Goal: Task Accomplishment & Management: Use online tool/utility

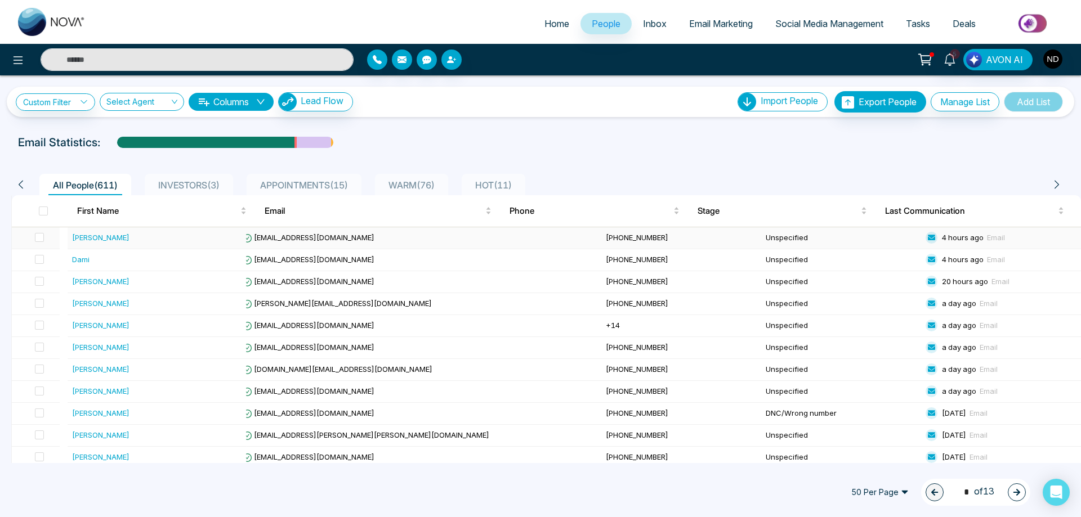
click at [97, 237] on div "[PERSON_NAME]" at bounding box center [100, 237] width 57 height 11
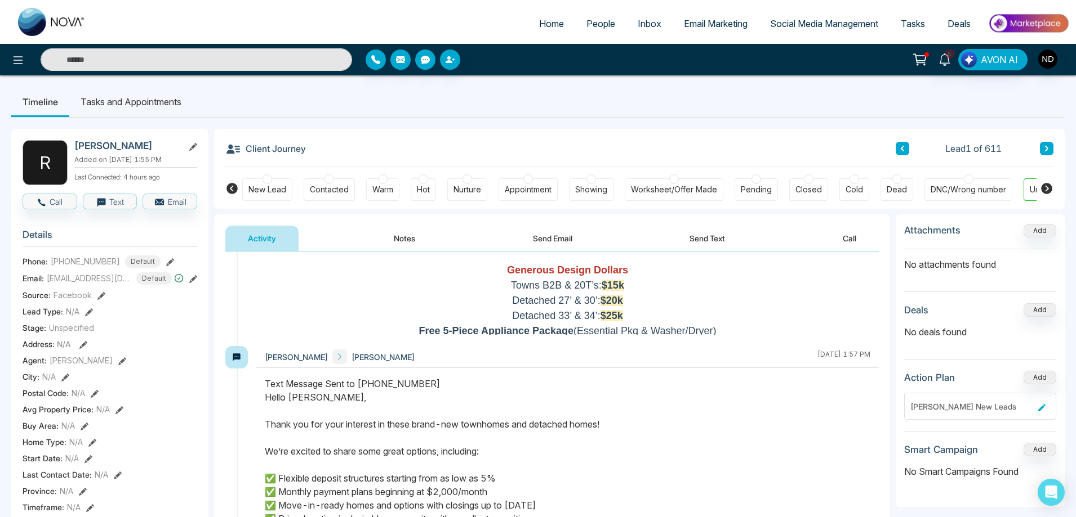
click at [701, 19] on span "Email Marketing" at bounding box center [716, 23] width 64 height 11
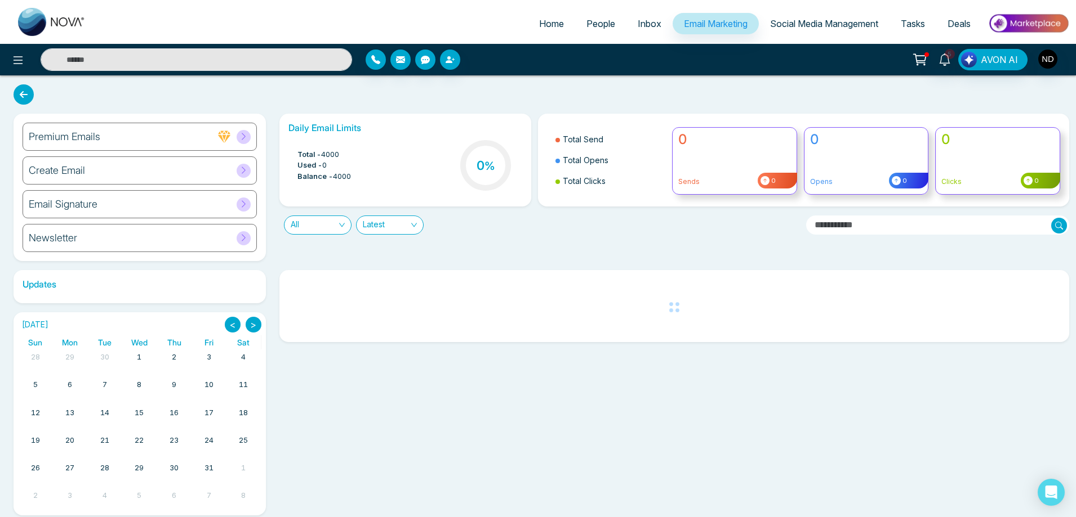
click at [79, 177] on div "Create Email" at bounding box center [140, 171] width 234 height 28
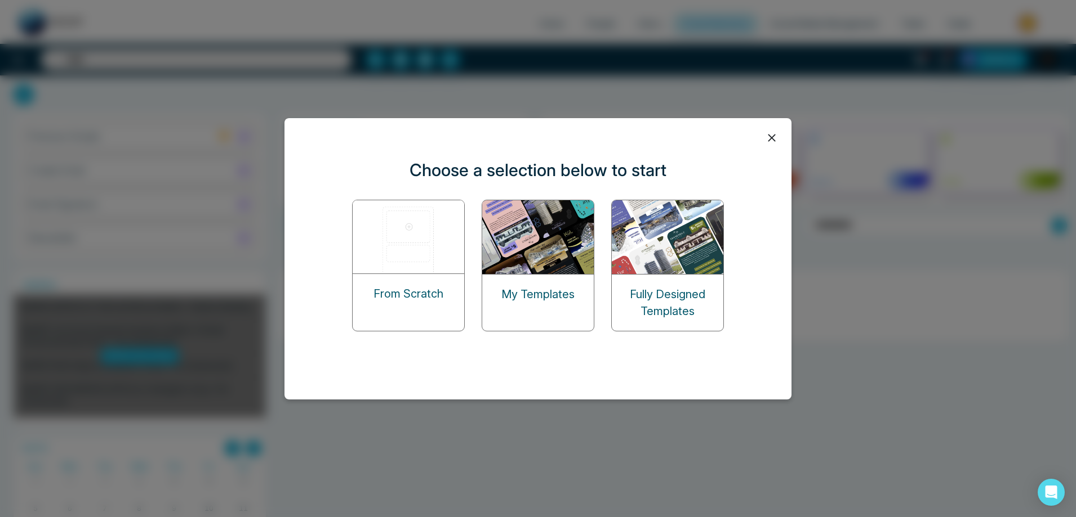
click at [510, 249] on img at bounding box center [538, 237] width 113 height 74
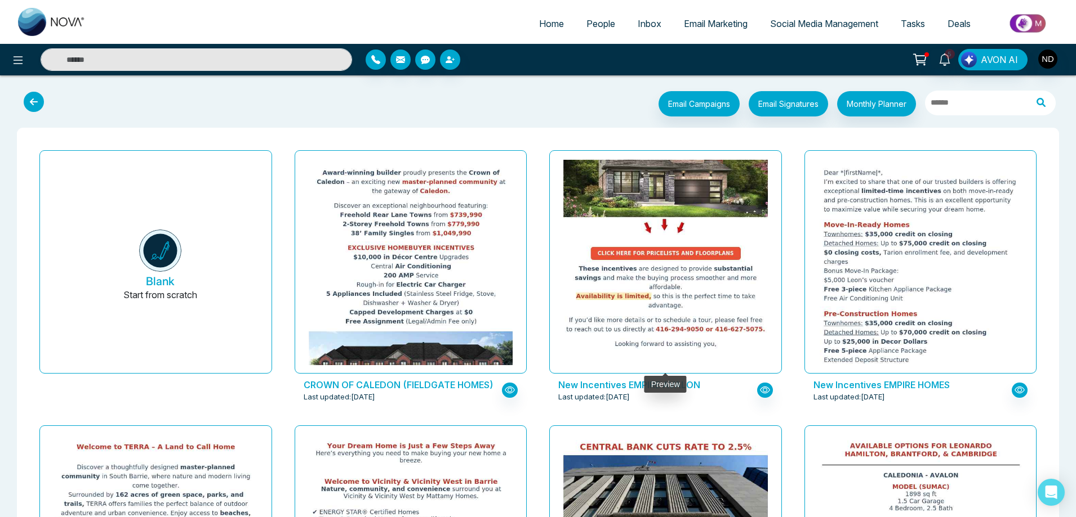
click at [670, 269] on img at bounding box center [665, 69] width 408 height 572
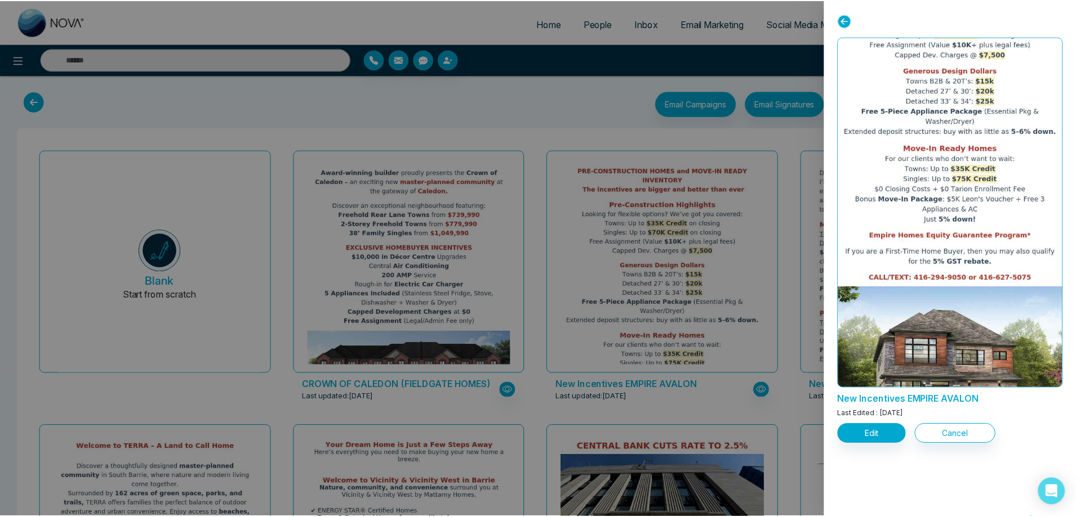
scroll to position [265, 0]
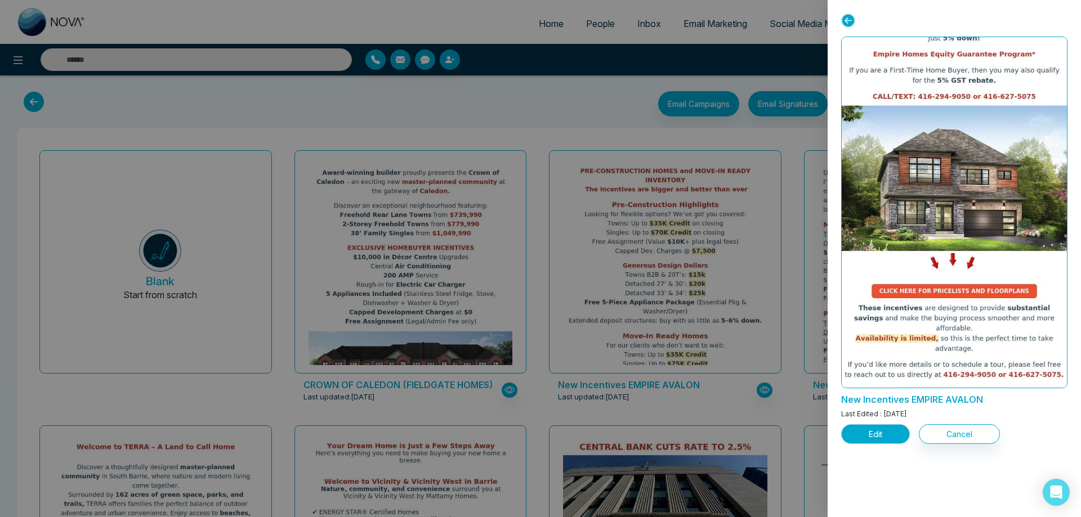
click at [861, 430] on button "Edit" at bounding box center [875, 435] width 69 height 20
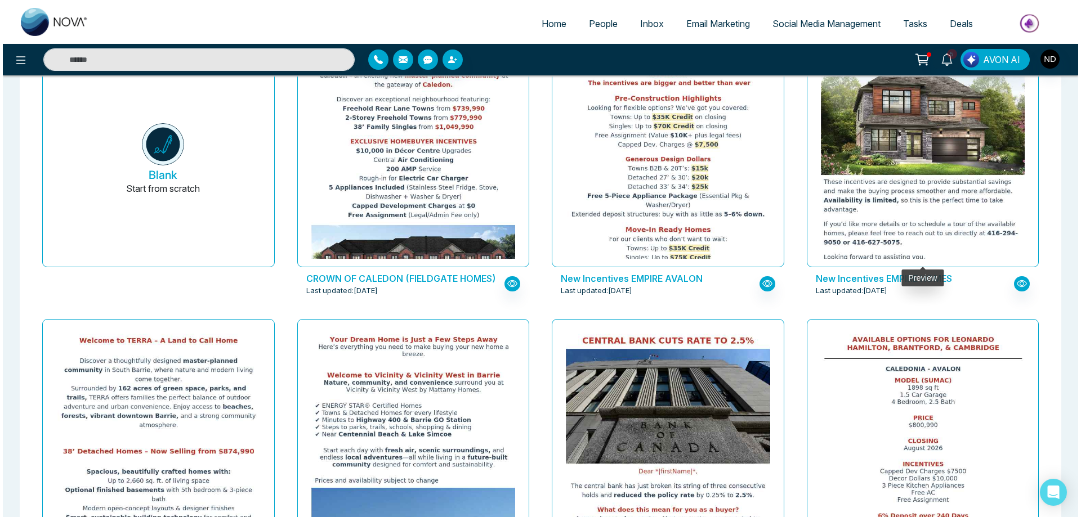
scroll to position [113, 0]
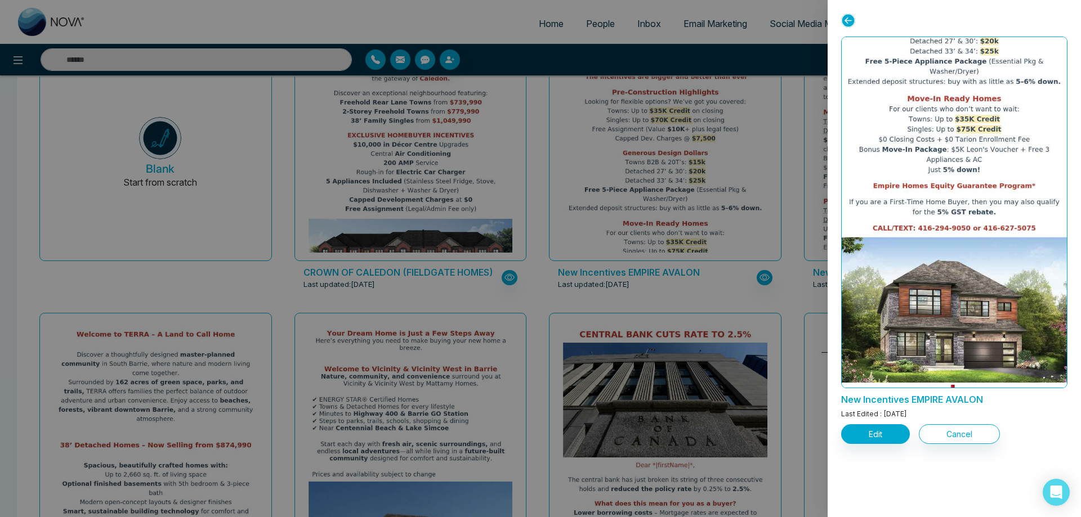
scroll to position [265, 0]
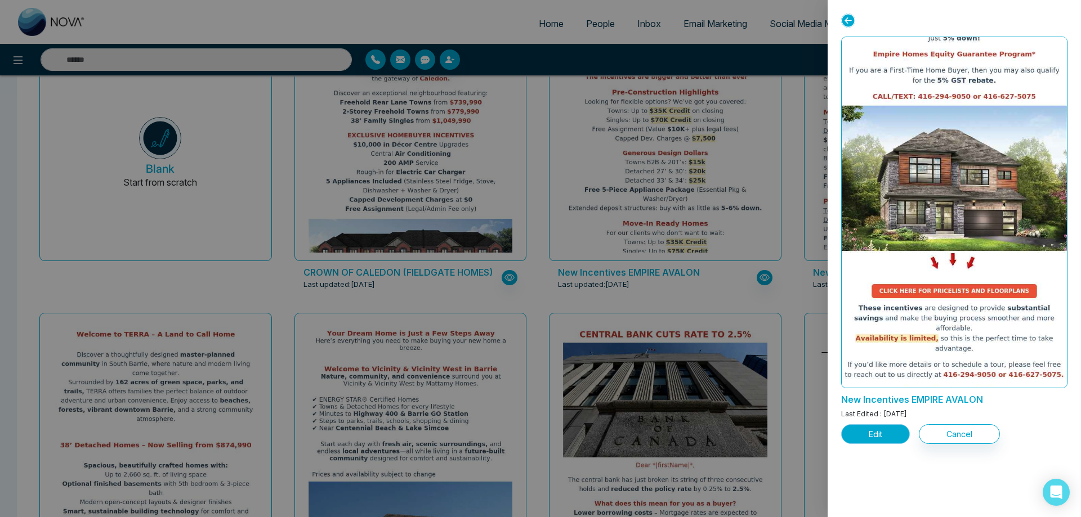
click at [874, 436] on button "Edit" at bounding box center [875, 435] width 69 height 20
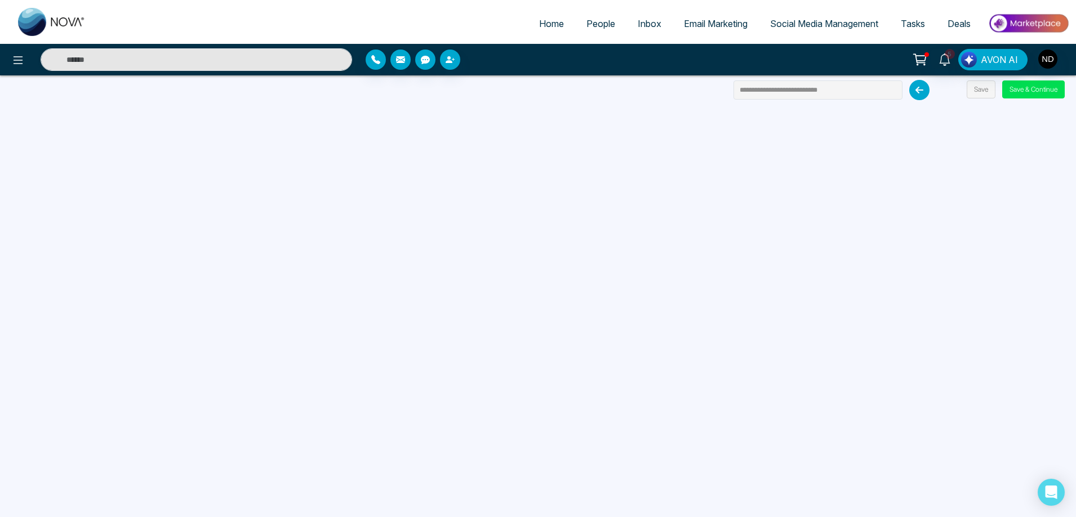
click at [698, 21] on span "Email Marketing" at bounding box center [716, 23] width 64 height 11
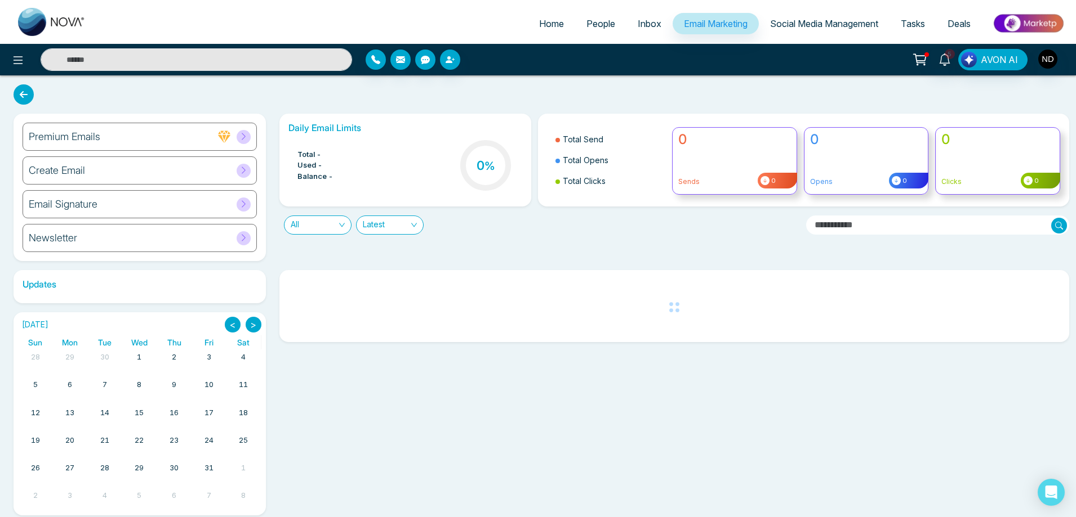
click at [62, 172] on h6 "Create Email" at bounding box center [57, 170] width 56 height 12
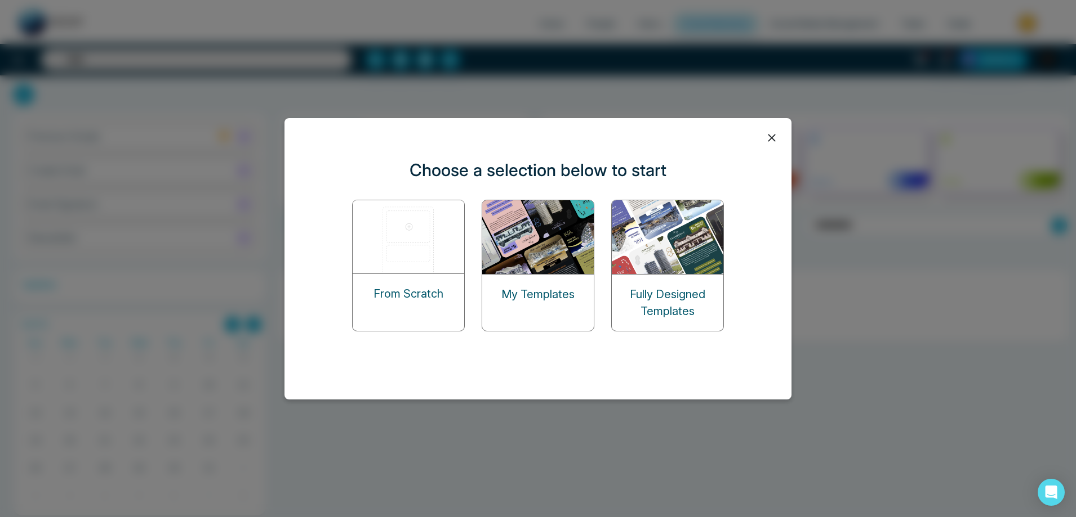
click at [545, 258] on img at bounding box center [538, 237] width 113 height 74
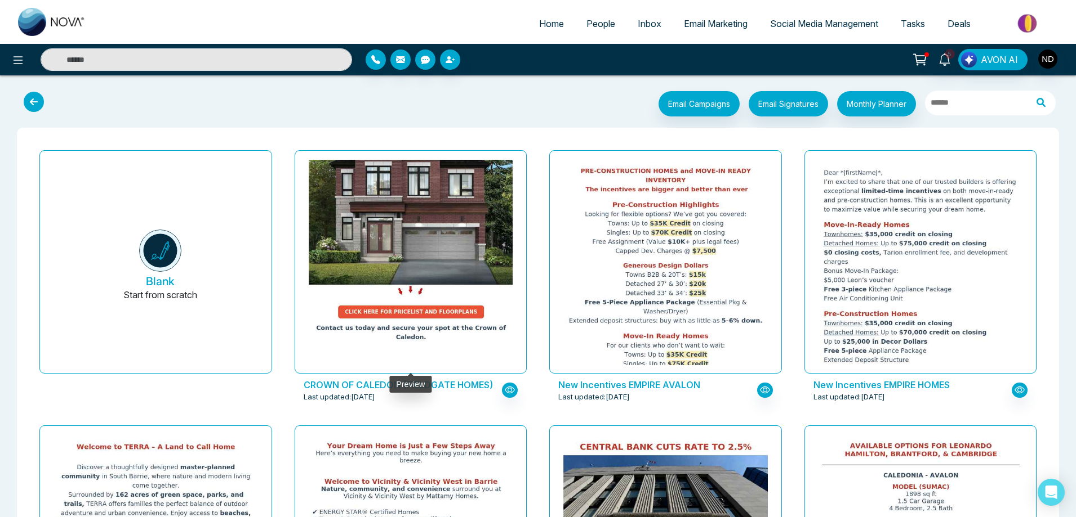
click at [397, 257] on img at bounding box center [410, 45] width 408 height 604
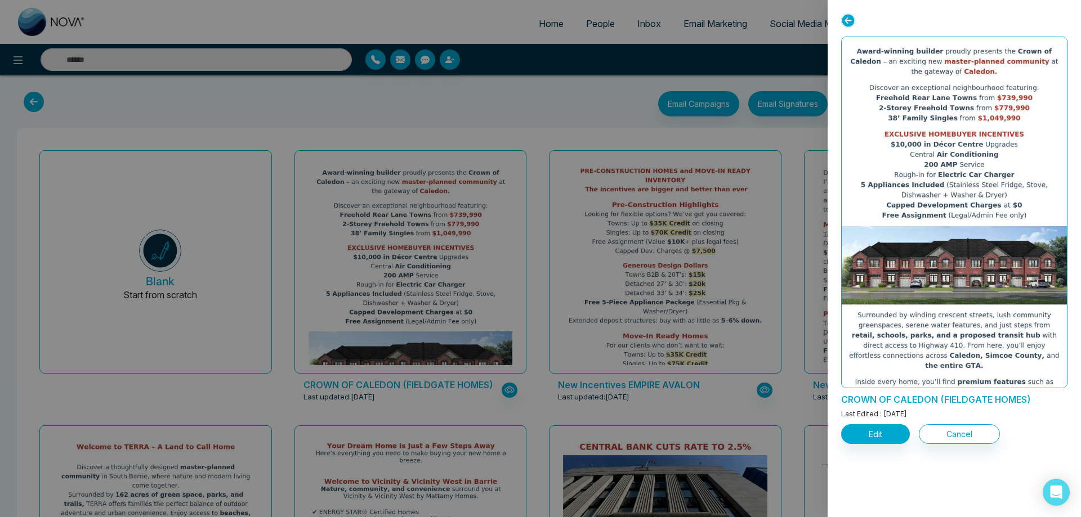
click at [572, 413] on div at bounding box center [540, 258] width 1081 height 517
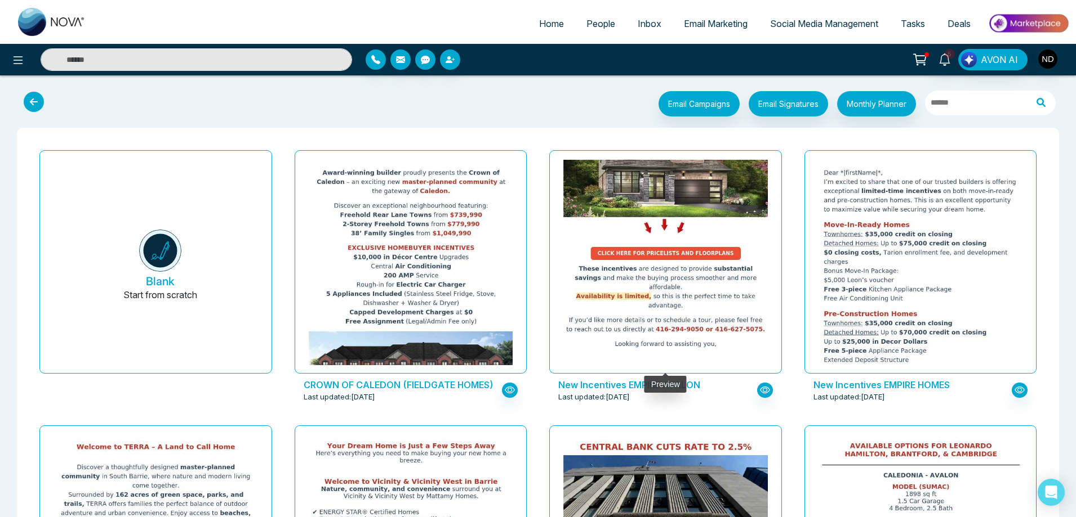
click at [704, 225] on img at bounding box center [665, 69] width 408 height 572
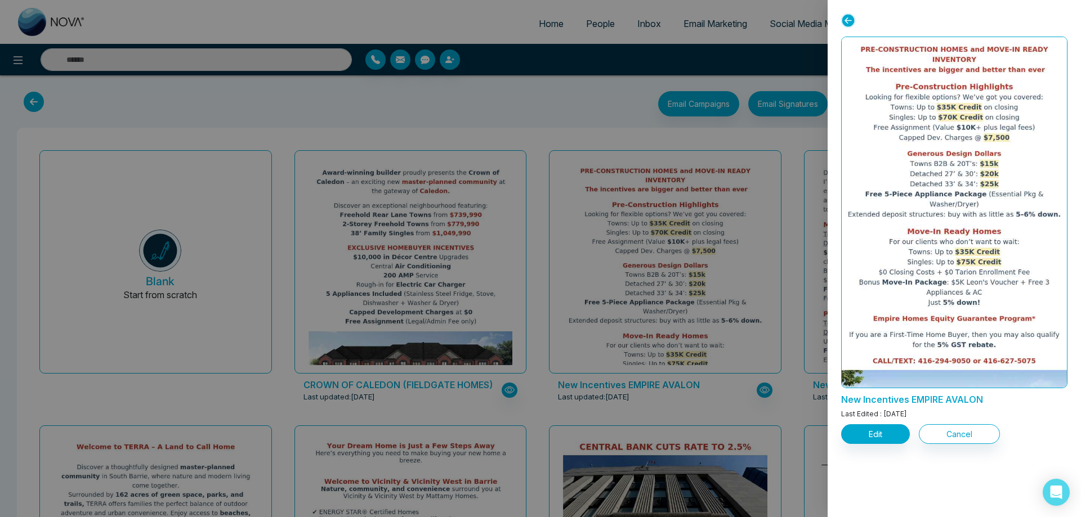
click at [596, 21] on div at bounding box center [540, 258] width 1081 height 517
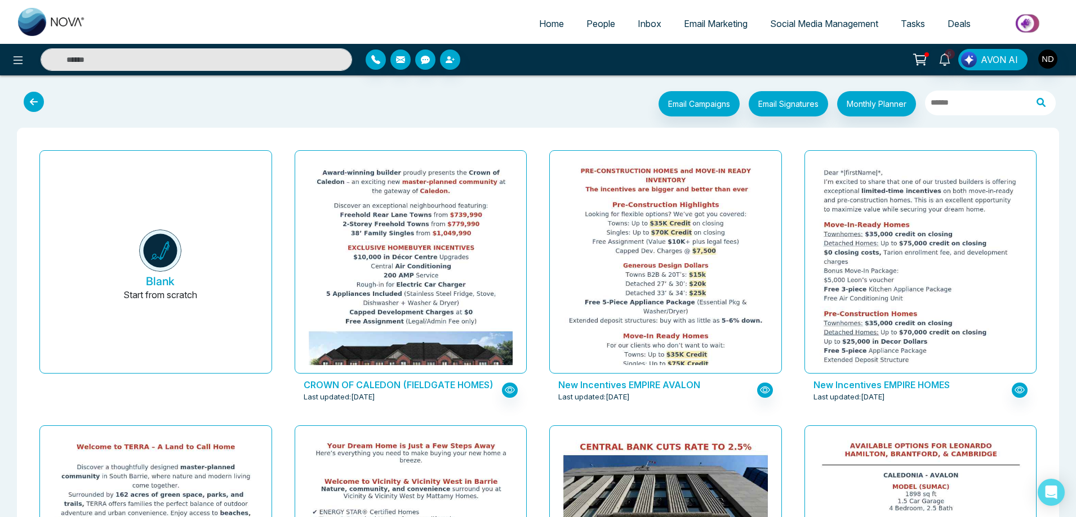
click at [595, 24] on span "People" at bounding box center [600, 23] width 29 height 11
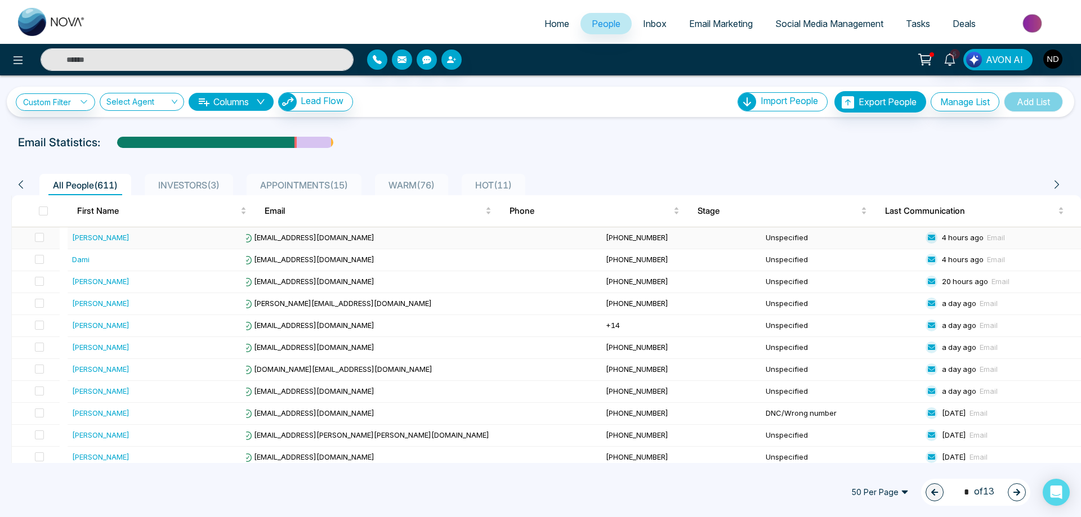
click at [92, 239] on div "[PERSON_NAME]" at bounding box center [100, 237] width 57 height 11
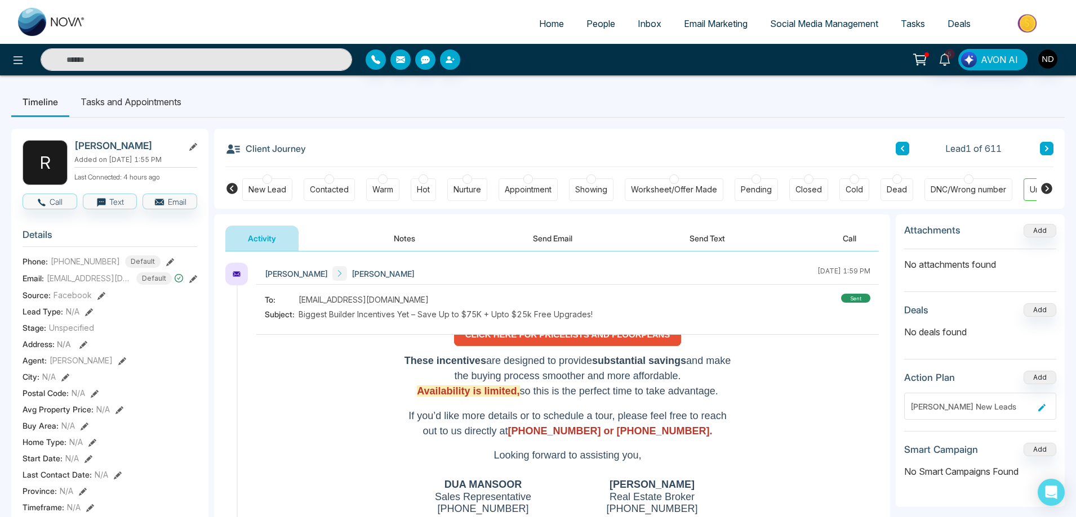
scroll to position [764, 0]
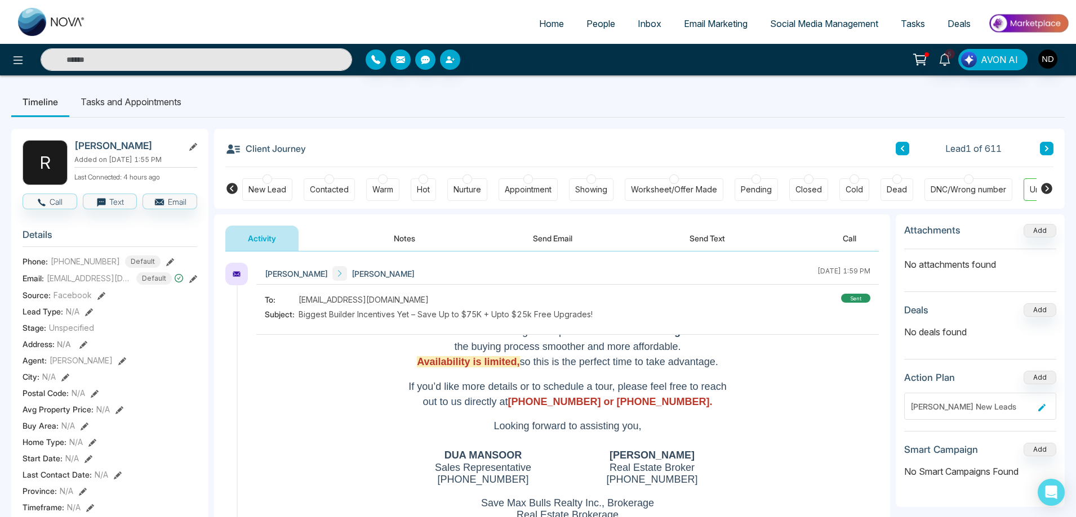
click at [1043, 146] on icon at bounding box center [1046, 148] width 6 height 7
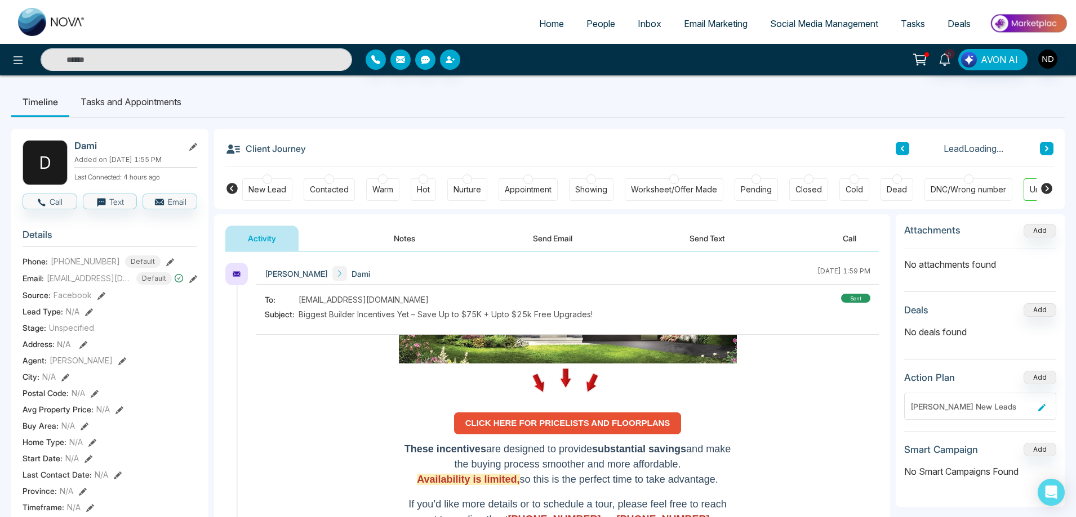
scroll to position [676, 0]
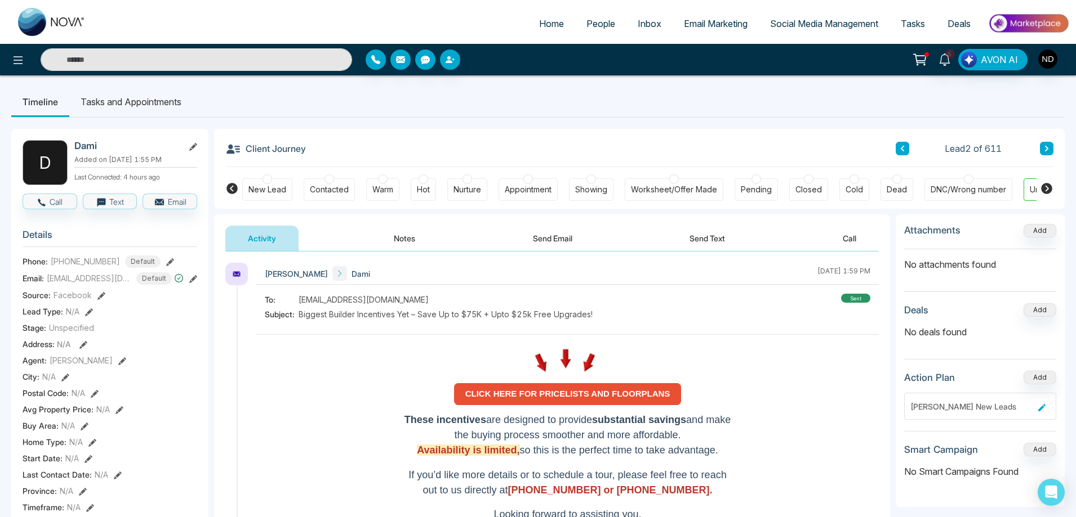
click at [1053, 148] on div "Client Journey Lead 2 of 611 New Lead Contacted Warm Hot Nurture Appointment Sh…" at bounding box center [639, 169] width 850 height 80
click at [1043, 146] on icon at bounding box center [1046, 148] width 6 height 7
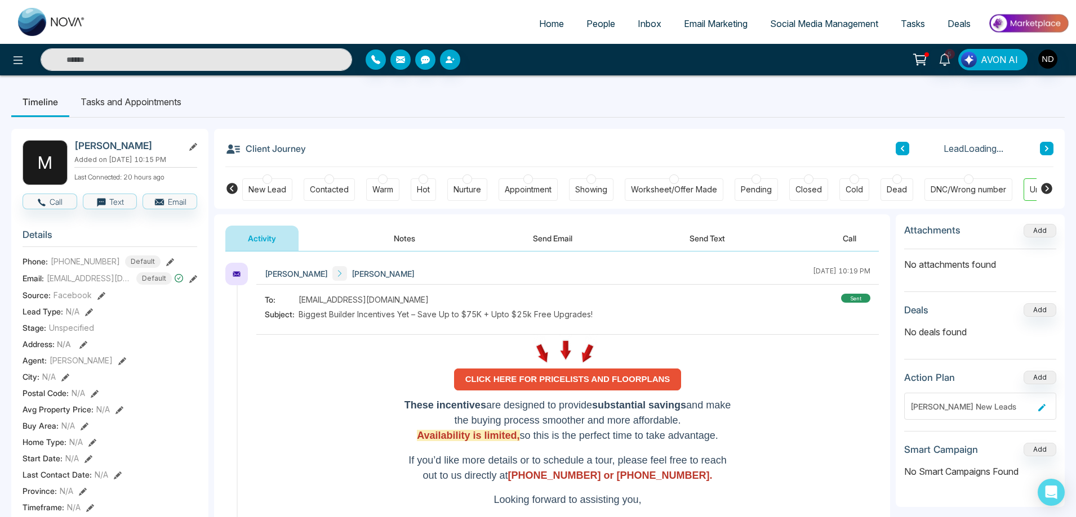
scroll to position [764, 0]
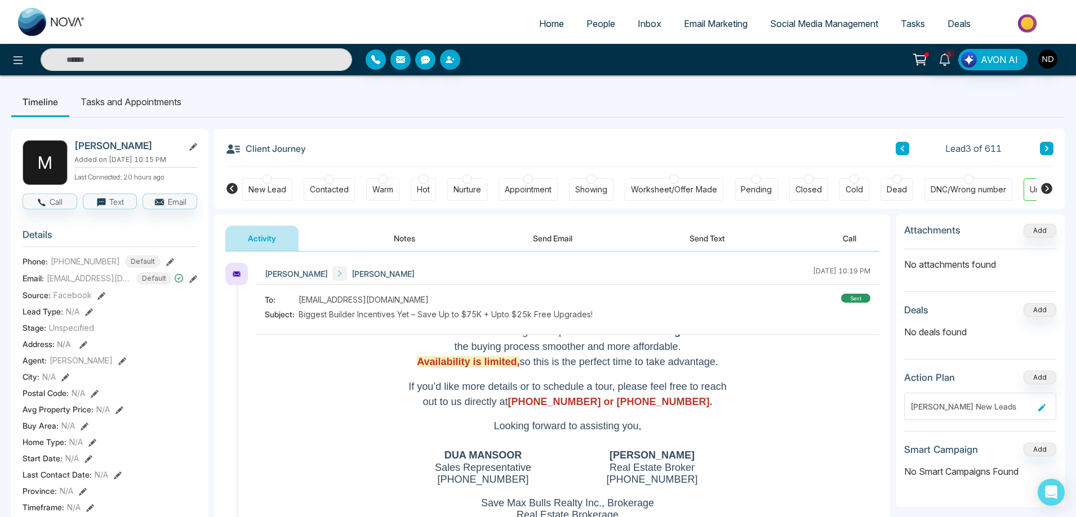
click at [1048, 145] on button at bounding box center [1046, 149] width 14 height 14
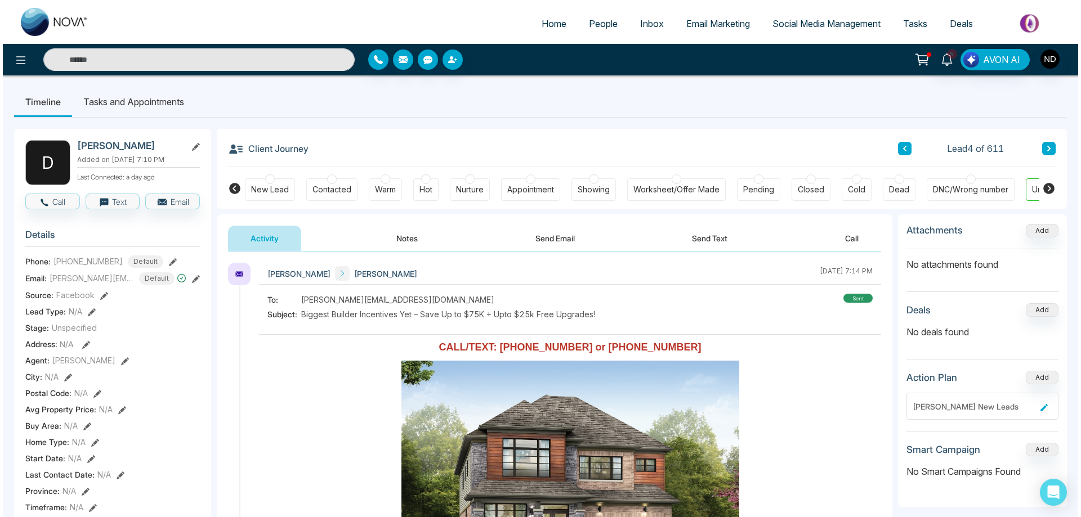
scroll to position [426, 0]
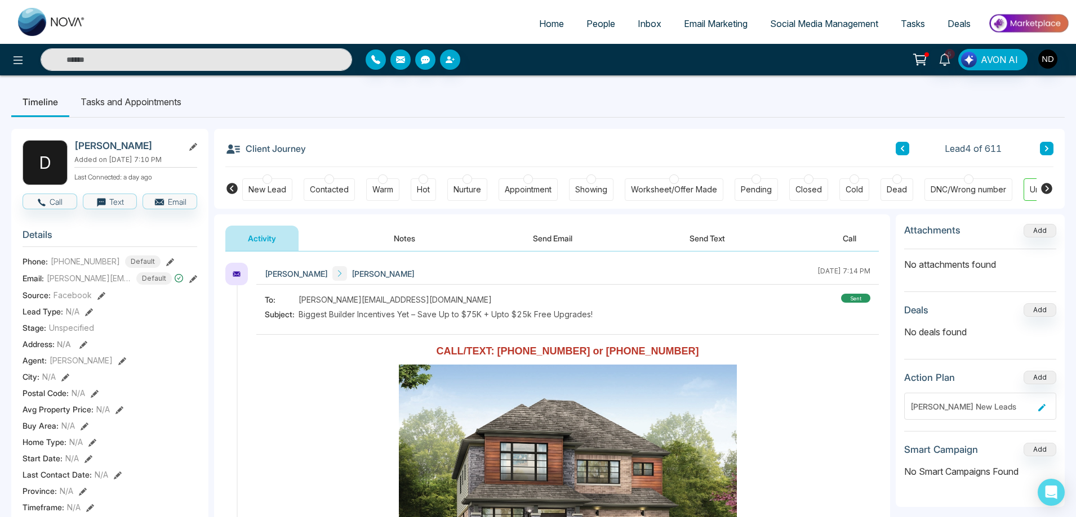
click at [586, 25] on span "People" at bounding box center [600, 23] width 29 height 11
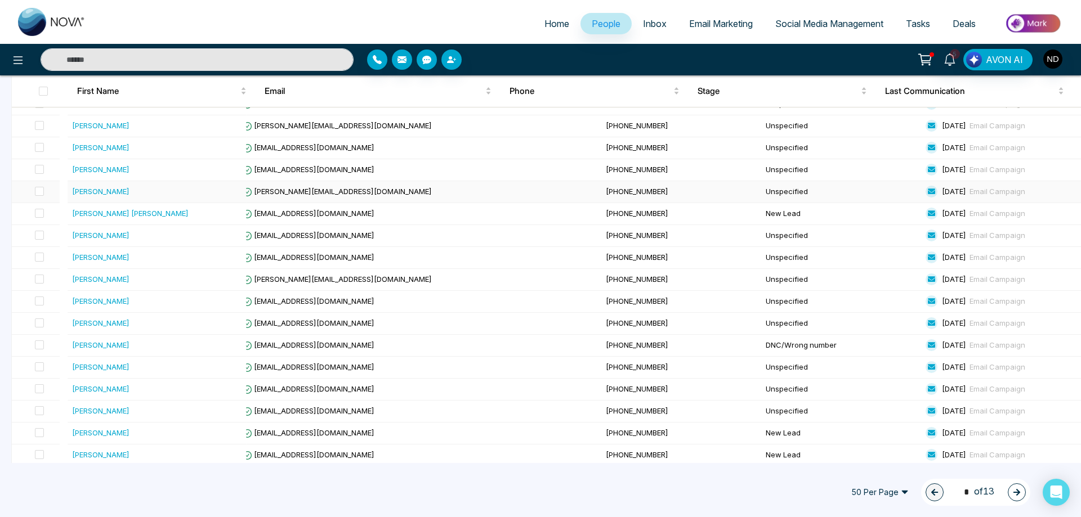
scroll to position [863, 0]
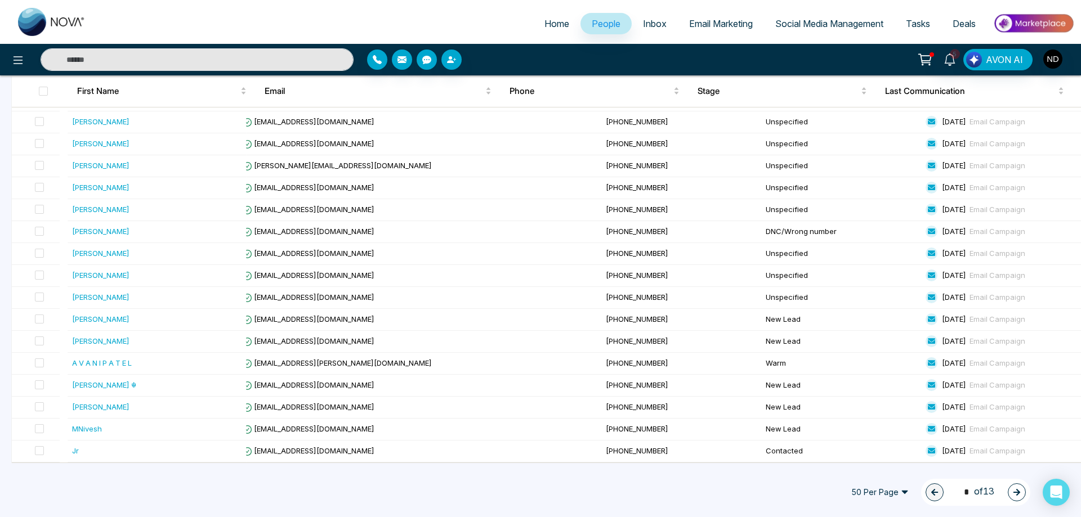
click at [1018, 489] on icon "button" at bounding box center [1017, 493] width 8 height 8
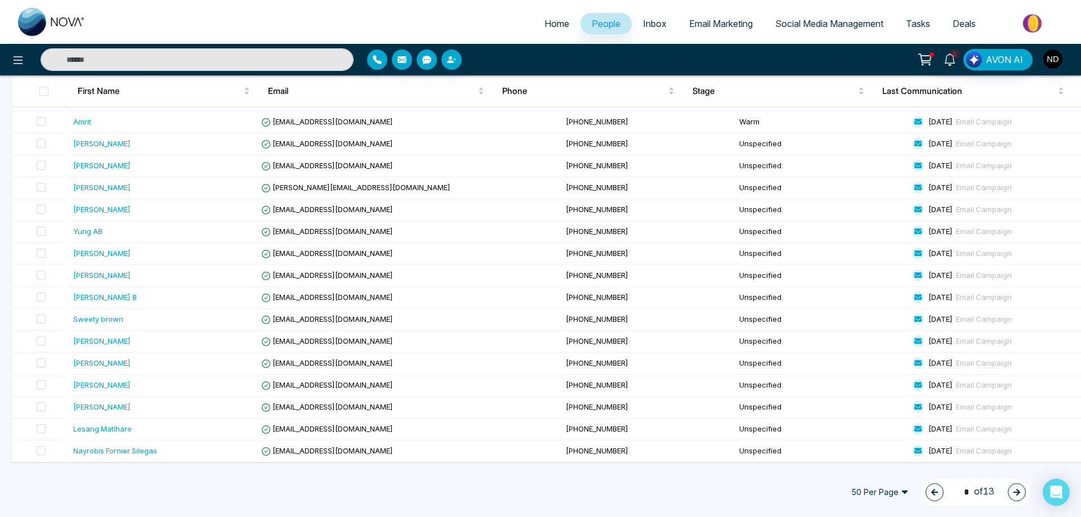
click at [1018, 489] on icon "button" at bounding box center [1017, 493] width 8 height 8
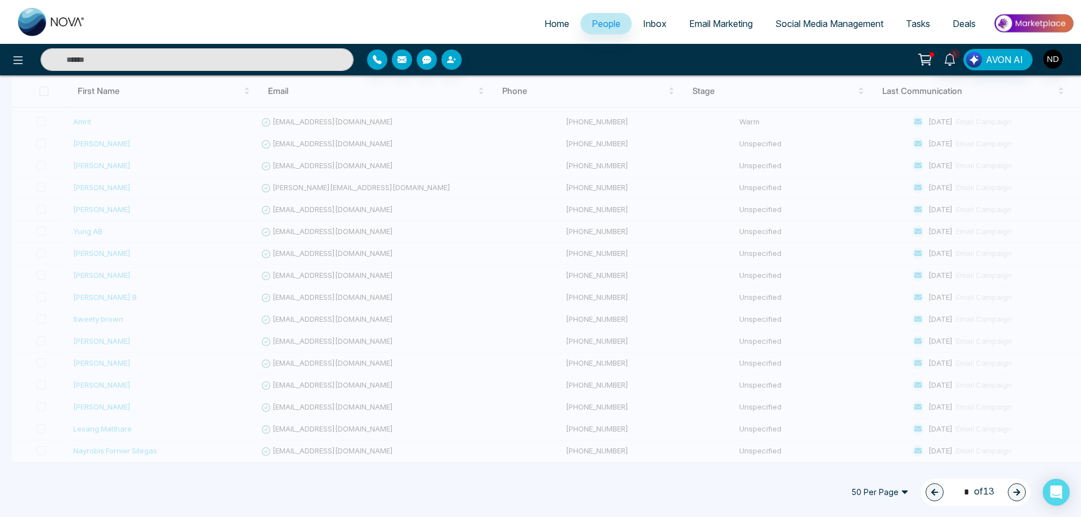
type input "*"
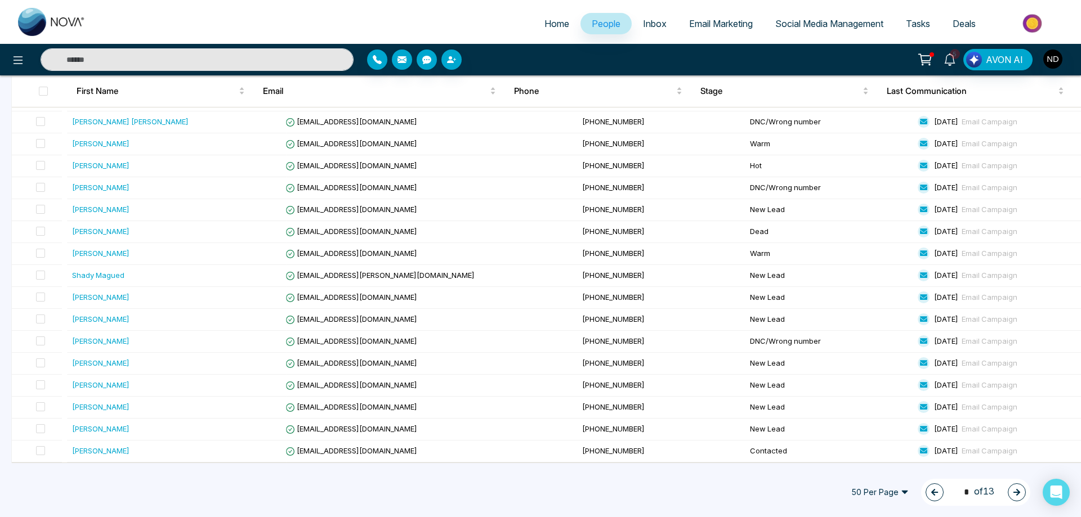
click at [654, 508] on div "50 Per Page 3 * of 13" at bounding box center [540, 493] width 1081 height 50
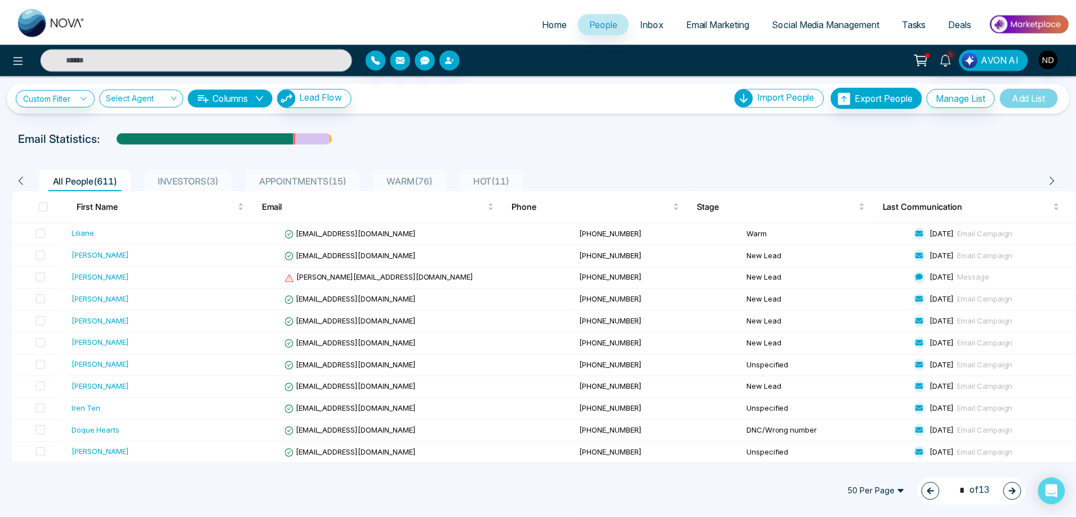
scroll to position [0, 0]
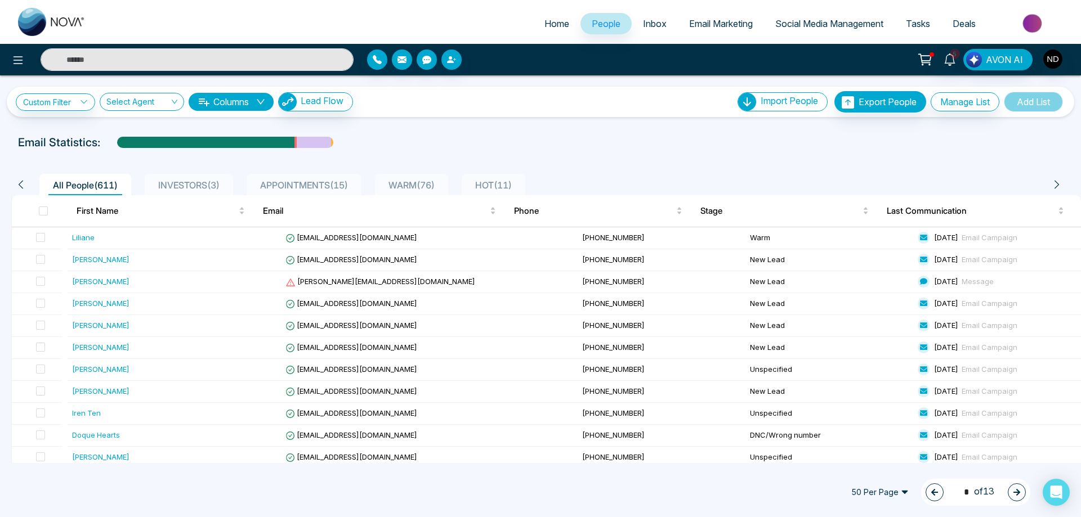
click at [16, 181] on icon at bounding box center [21, 185] width 10 height 10
click at [17, 181] on icon at bounding box center [21, 185] width 10 height 10
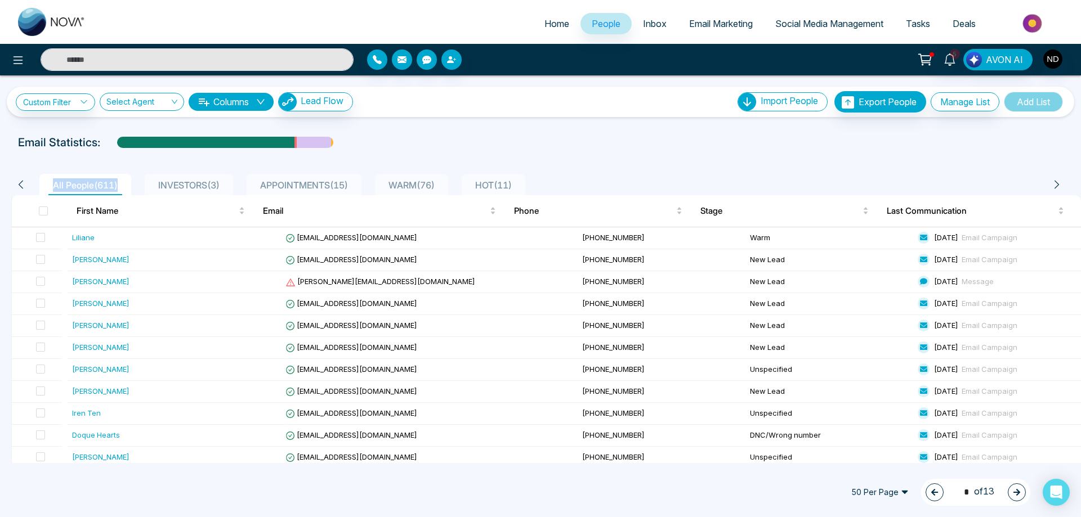
click at [17, 181] on icon at bounding box center [21, 185] width 10 height 10
click at [720, 21] on span "Email Marketing" at bounding box center [721, 23] width 64 height 11
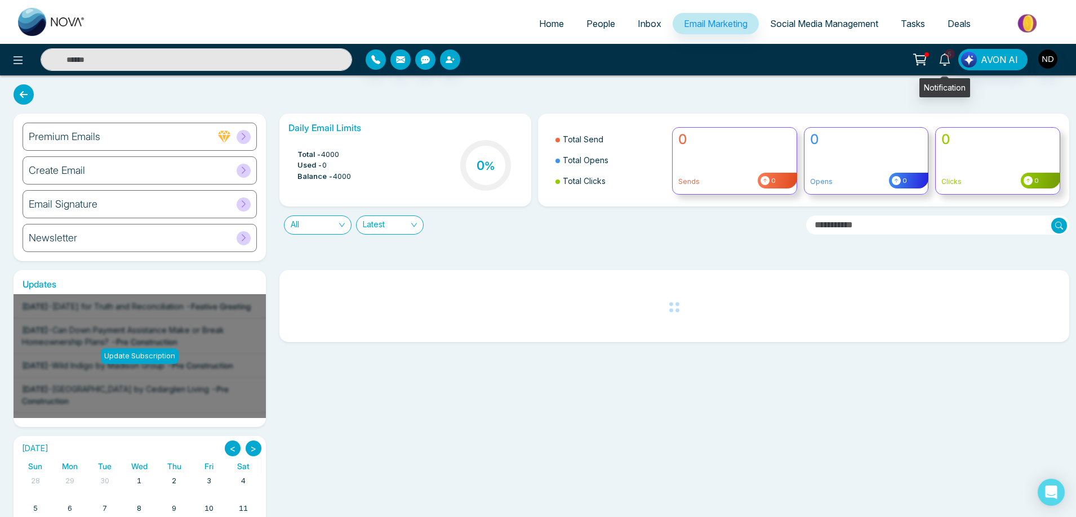
click at [945, 62] on icon at bounding box center [944, 59] width 12 height 12
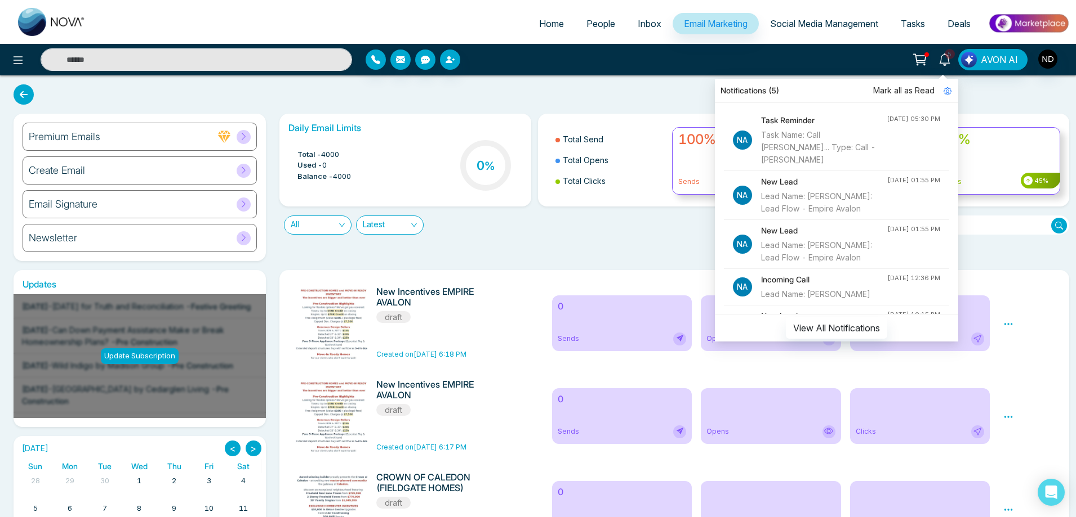
click at [898, 92] on span "Mark all as Read" at bounding box center [903, 90] width 61 height 12
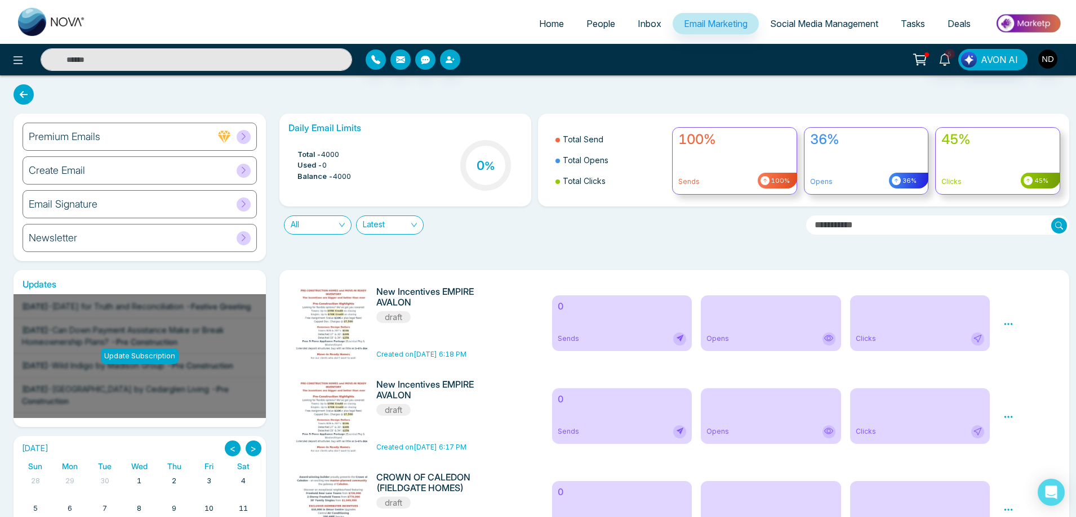
click at [523, 246] on div "Daily Email Limits Total - 4000 Used - 0 Balance - 4000 0 % Total Send Total Op…" at bounding box center [671, 188] width 797 height 148
click at [1014, 326] on div "Preview Edit Delete" at bounding box center [1028, 323] width 65 height 73
click at [1009, 326] on icon at bounding box center [1008, 324] width 10 height 10
click at [1017, 358] on link "Edit" at bounding box center [1019, 357] width 14 height 10
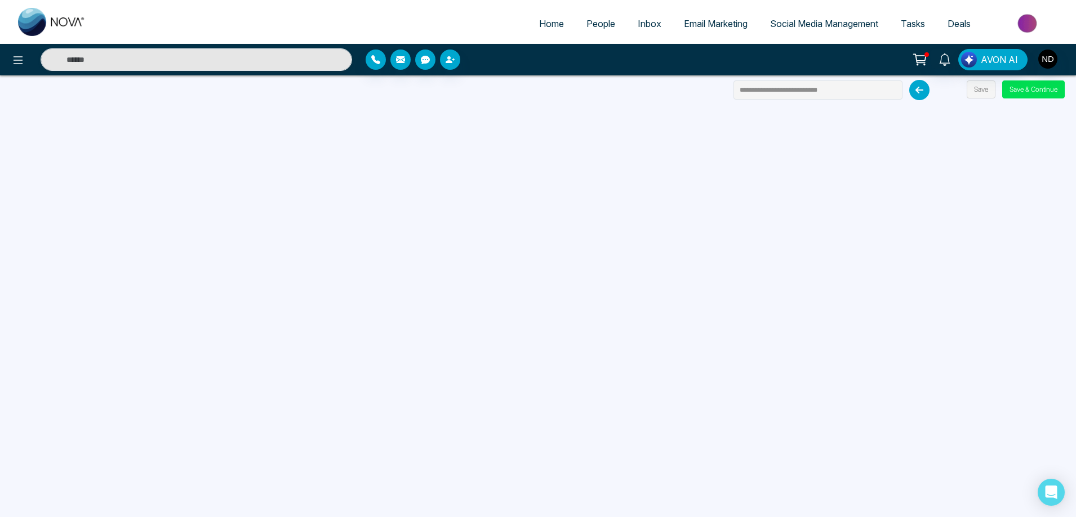
click at [708, 23] on span "Email Marketing" at bounding box center [716, 23] width 64 height 11
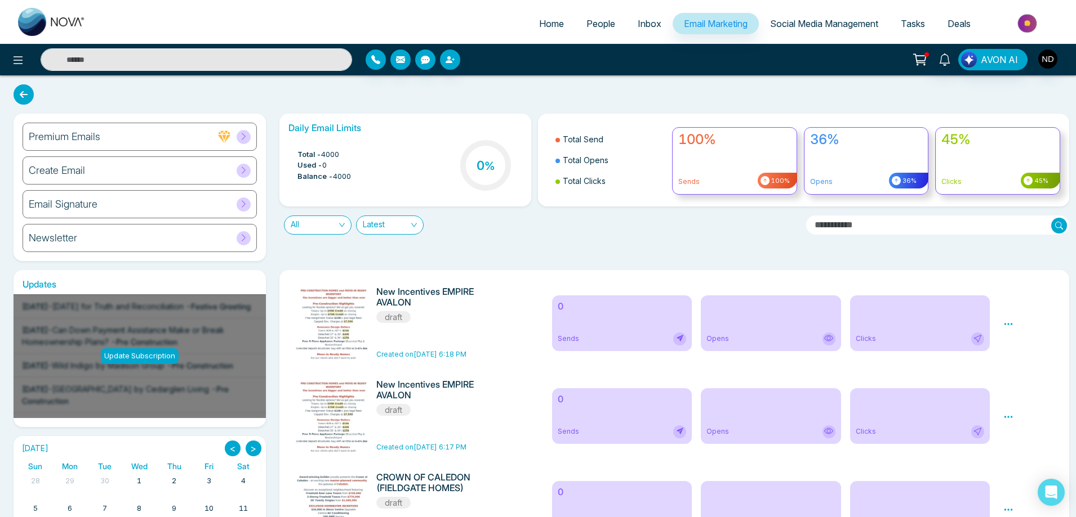
click at [260, 59] on input "text" at bounding box center [196, 59] width 311 height 23
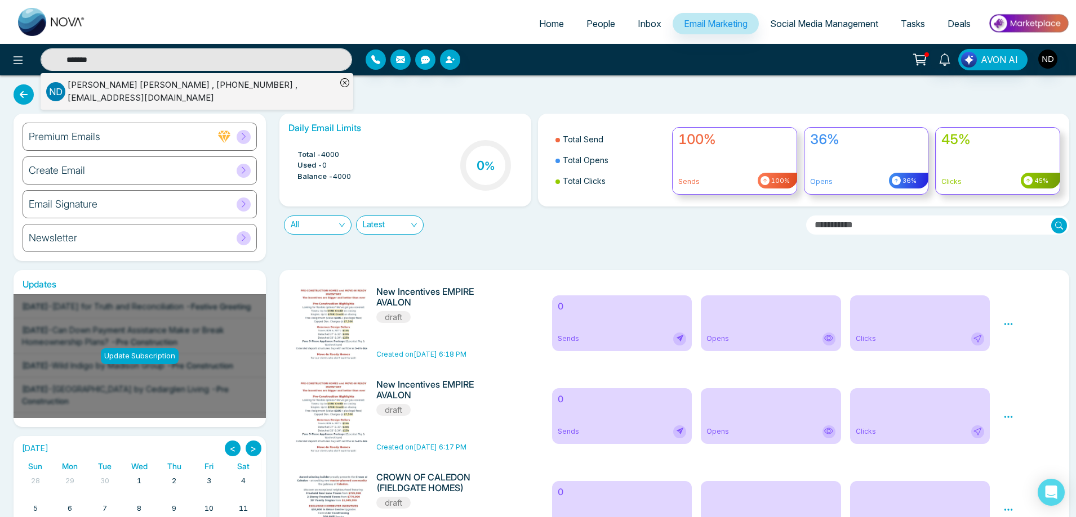
type input "*******"
click at [114, 86] on div "[PERSON_NAME] , [PHONE_NUMBER] , [EMAIL_ADDRESS][DOMAIN_NAME]" at bounding box center [202, 91] width 269 height 25
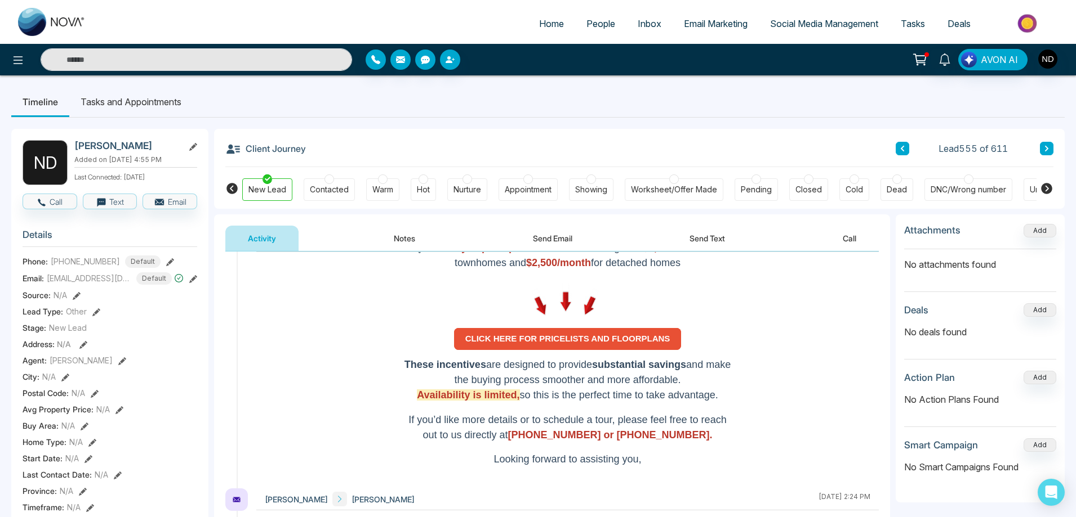
scroll to position [676, 0]
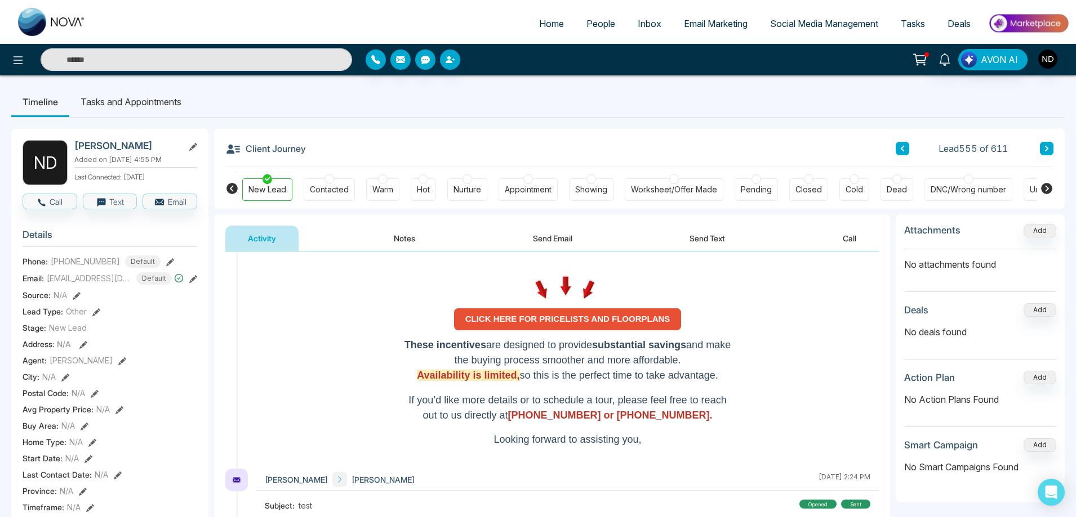
click at [557, 239] on button "Send Email" at bounding box center [552, 238] width 84 height 25
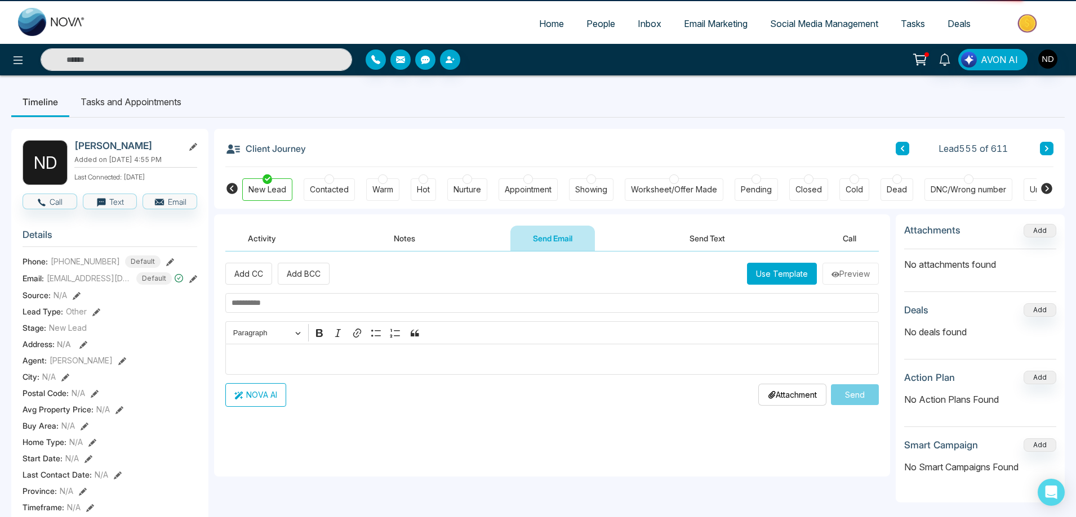
click at [317, 305] on input "text" at bounding box center [551, 303] width 653 height 20
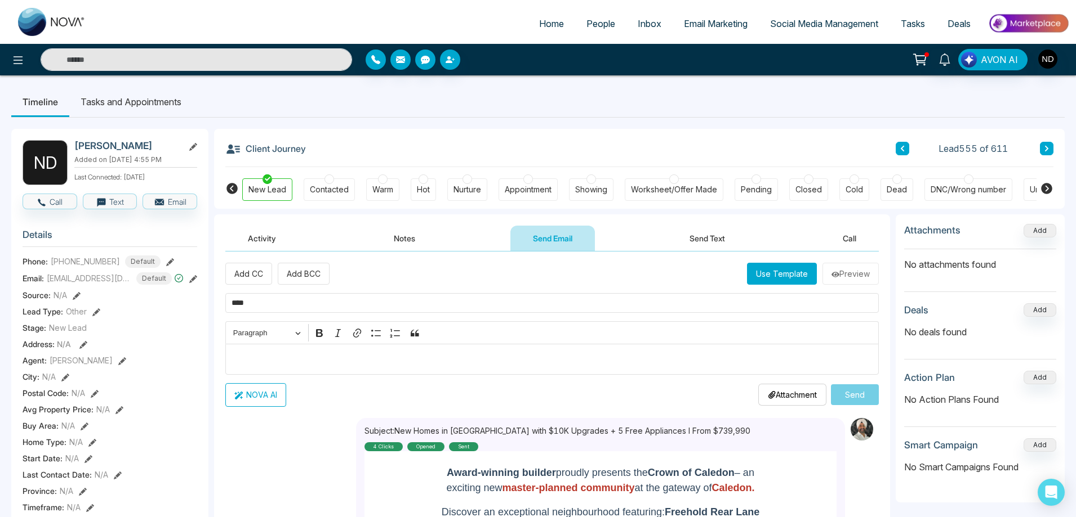
type input "****"
click at [776, 281] on button "Use Template" at bounding box center [782, 274] width 70 height 22
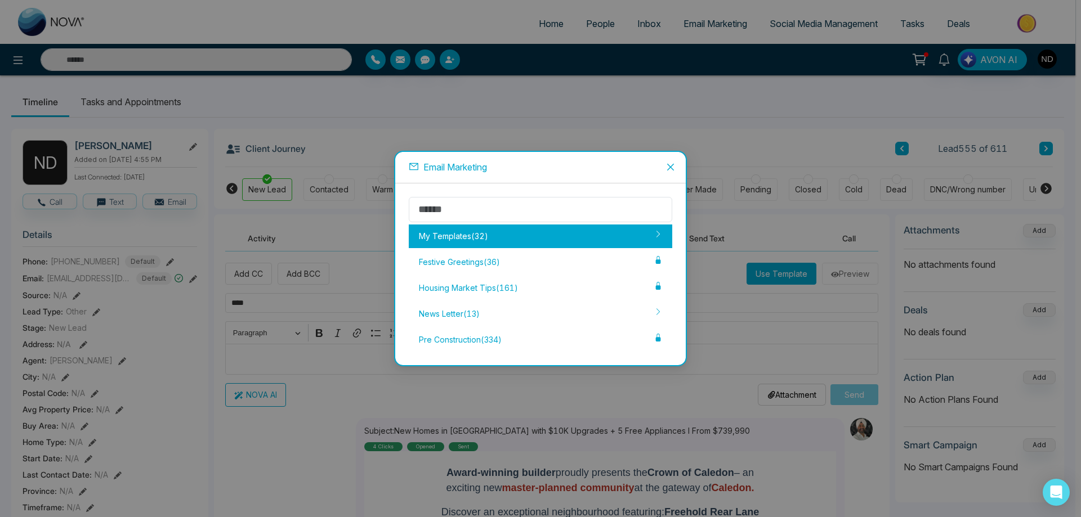
click at [439, 234] on div "My Templates ( 32 )" at bounding box center [541, 237] width 264 height 24
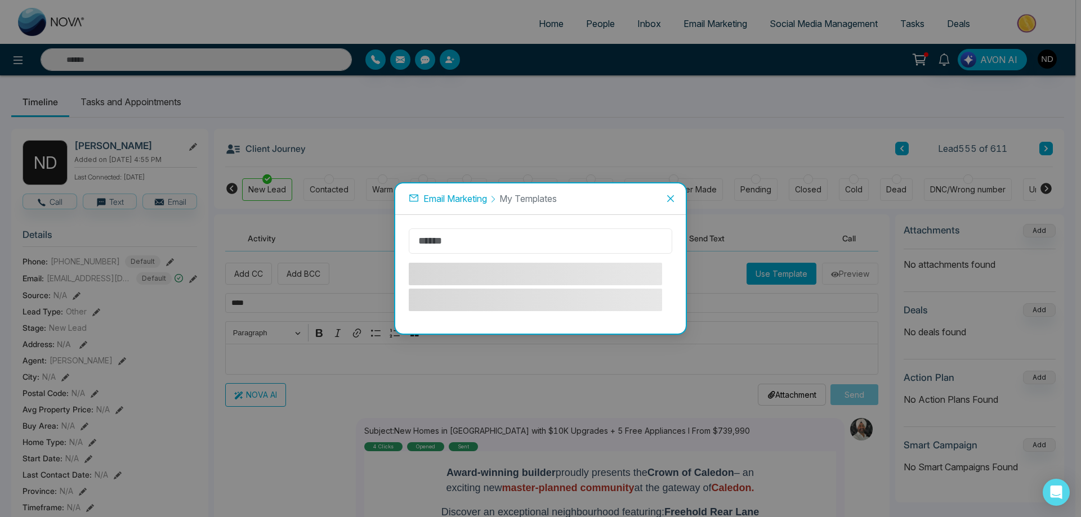
click at [508, 246] on input "text" at bounding box center [541, 241] width 264 height 25
type input "******"
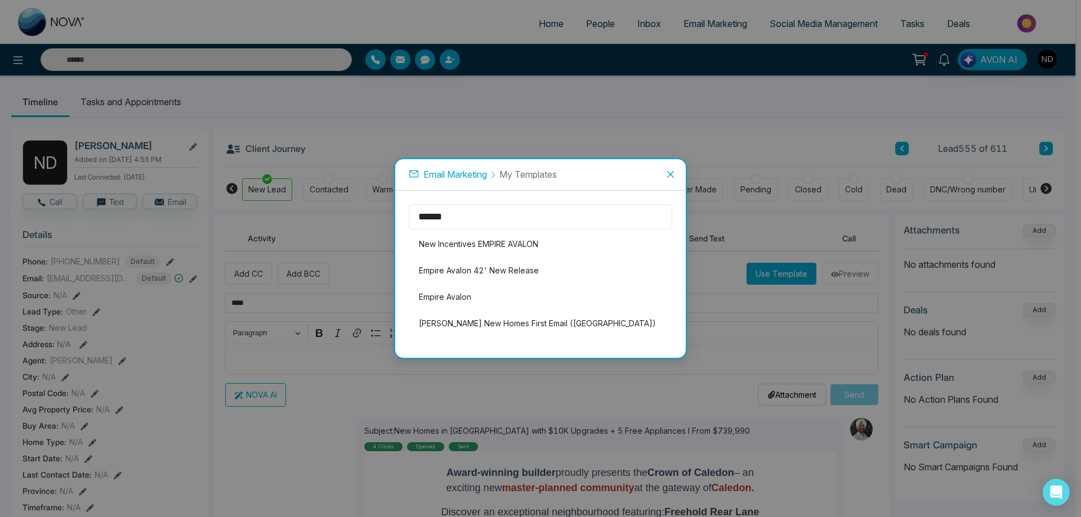
drag, startPoint x: 479, startPoint y: 208, endPoint x: 326, endPoint y: 214, distance: 152.7
click at [327, 214] on div "Email Marketing My Templates ****** New Incentives EMPIRE AVALON Empire Avalon …" at bounding box center [540, 258] width 1081 height 517
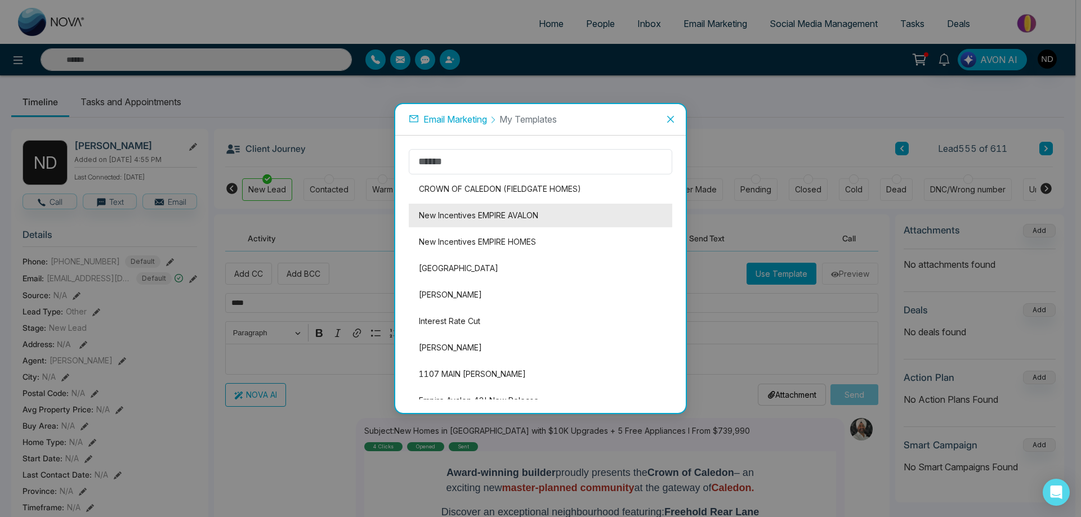
click at [499, 216] on li "New Incentives EMPIRE AVALON" at bounding box center [541, 216] width 264 height 24
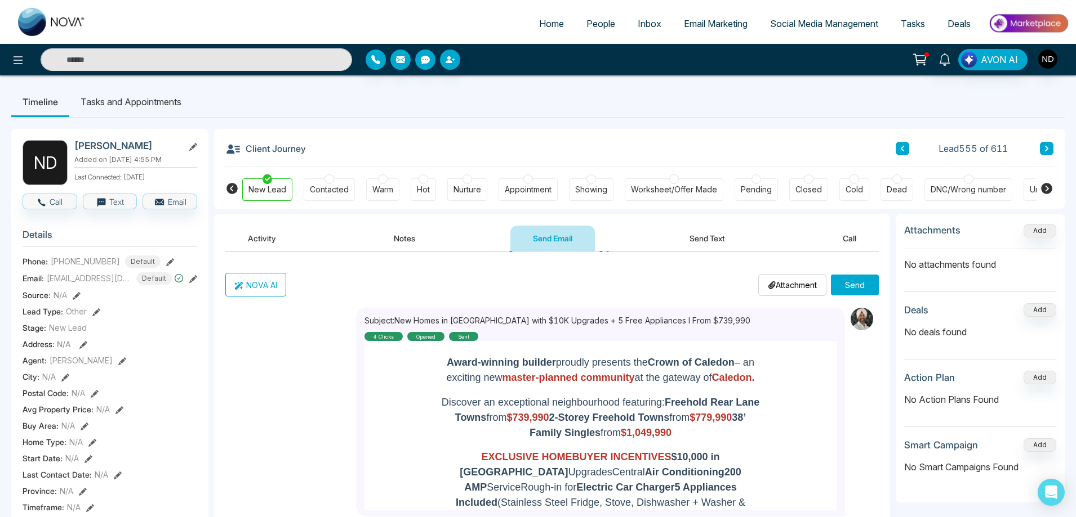
scroll to position [394, 0]
click at [850, 284] on button "Send" at bounding box center [855, 285] width 48 height 21
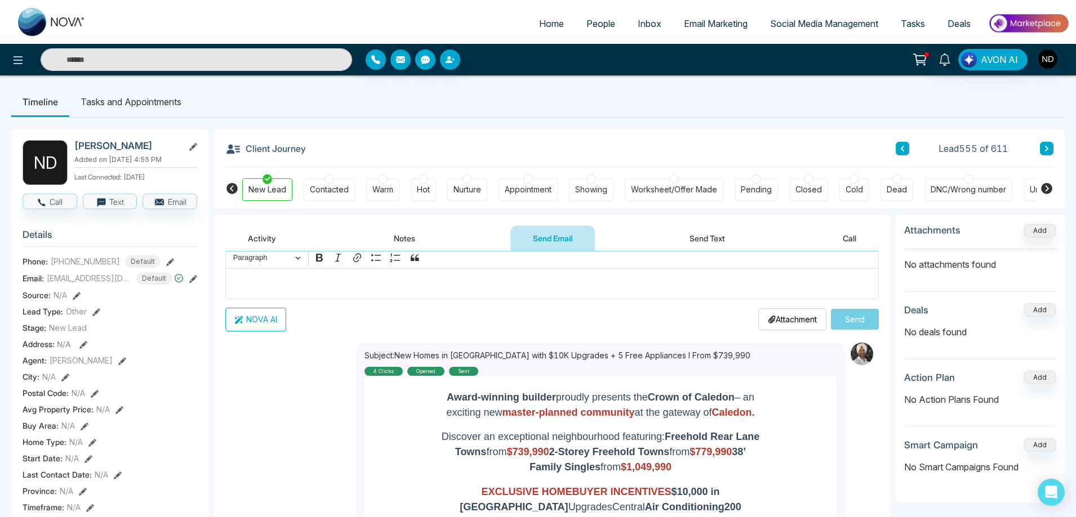
scroll to position [0, 0]
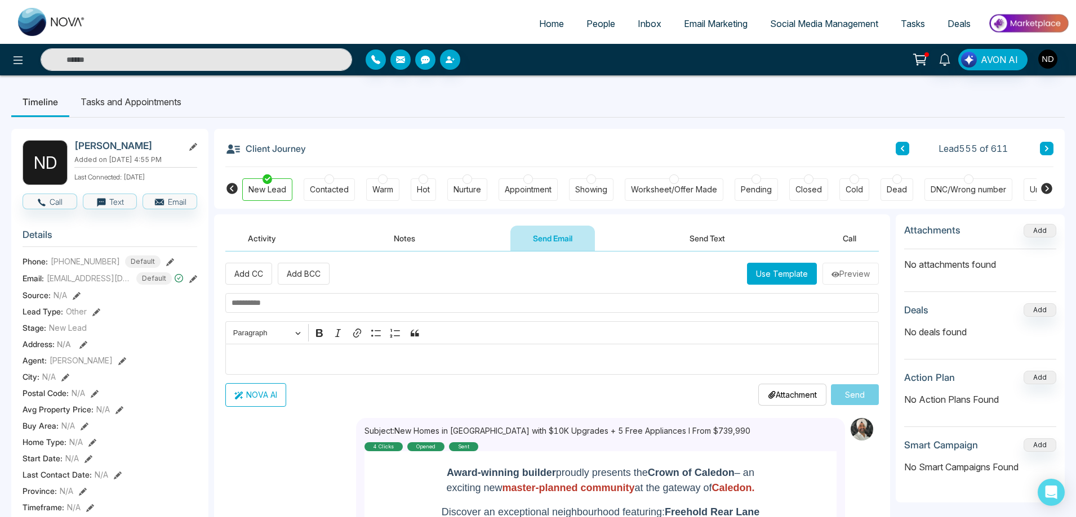
click at [260, 231] on button "Activity" at bounding box center [261, 238] width 73 height 25
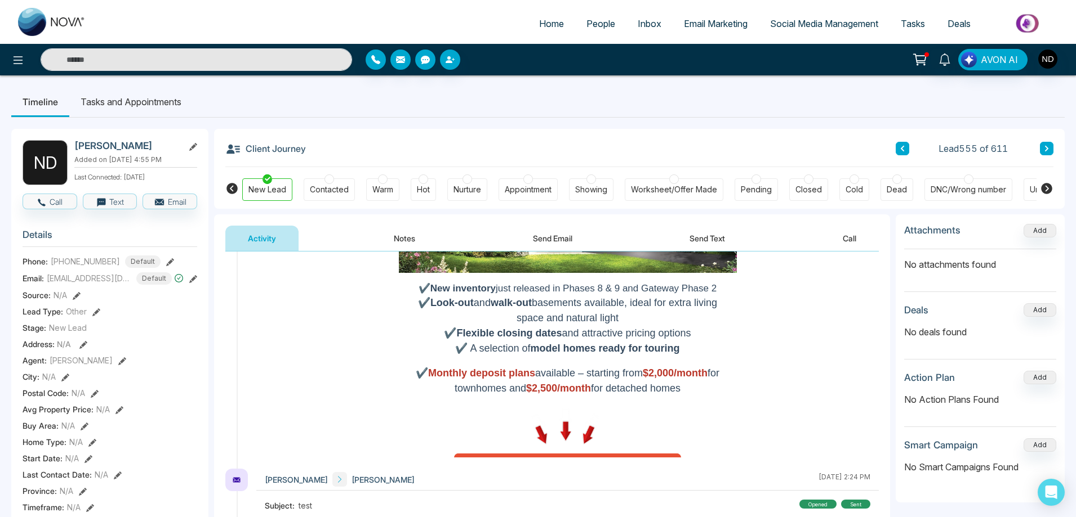
scroll to position [619, 0]
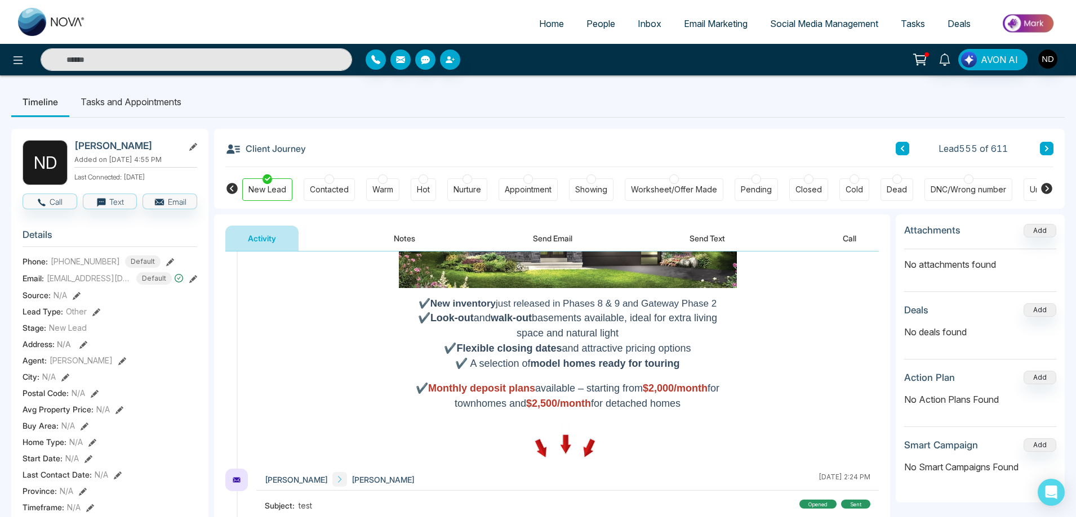
drag, startPoint x: 685, startPoint y: 404, endPoint x: 401, endPoint y: 307, distance: 299.9
click at [407, 307] on div "✔️ New inventory just released in Phases 8 & 9 and Gateway Phase 2 ✔️ Look-out …" at bounding box center [567, 354] width 321 height 115
click at [716, 28] on span "Email Marketing" at bounding box center [716, 23] width 64 height 11
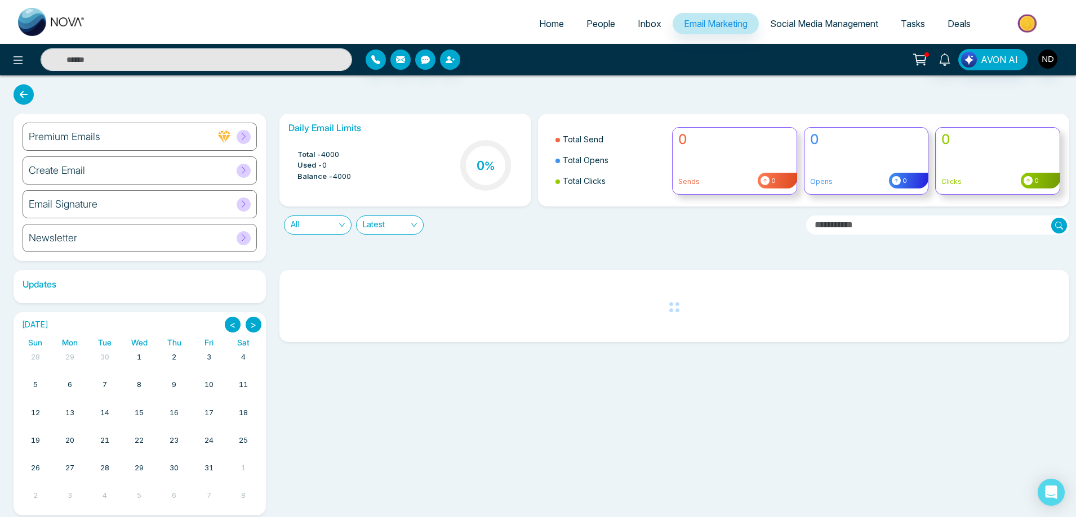
click at [68, 169] on h6 "Create Email" at bounding box center [57, 170] width 56 height 12
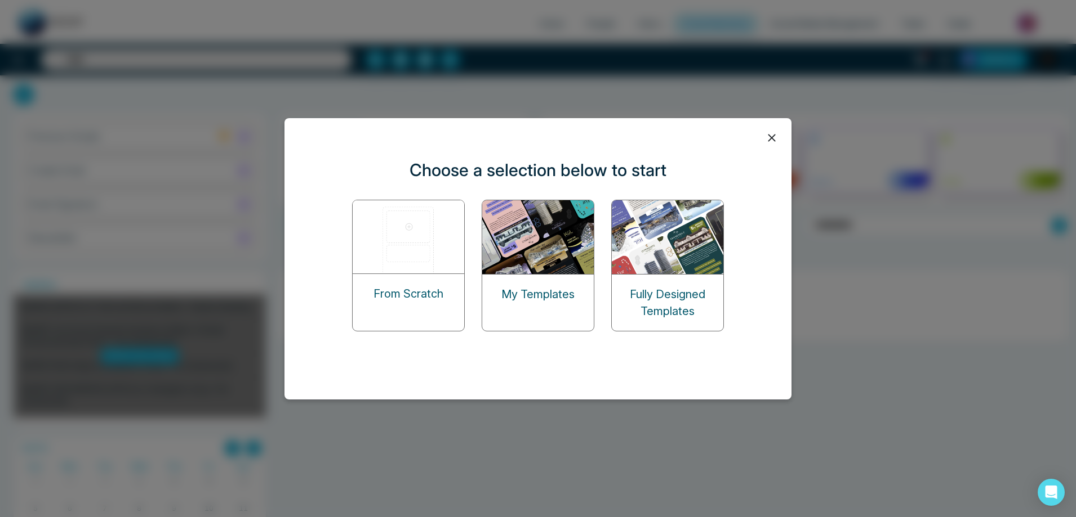
click at [581, 233] on img at bounding box center [538, 237] width 113 height 74
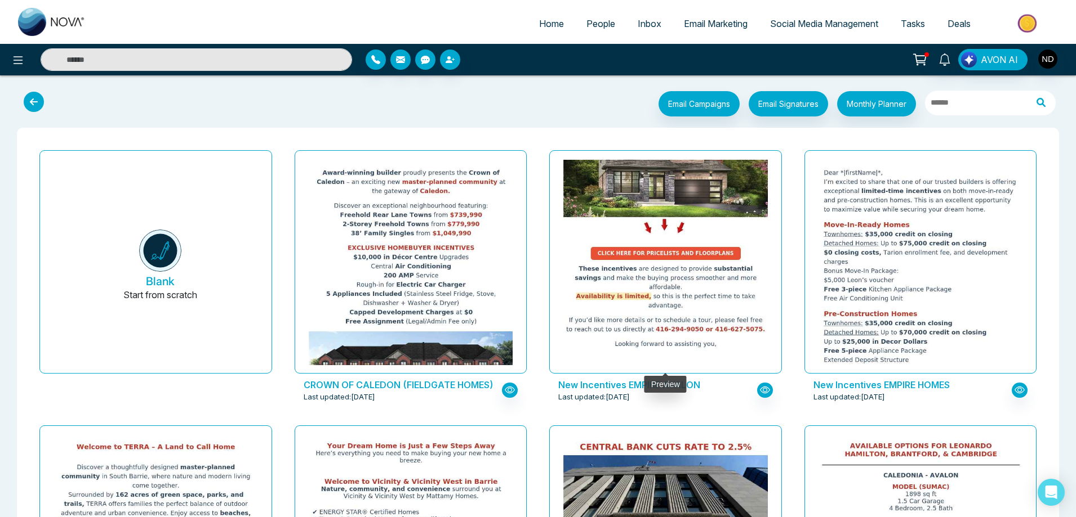
click at [703, 296] on img at bounding box center [665, 69] width 408 height 572
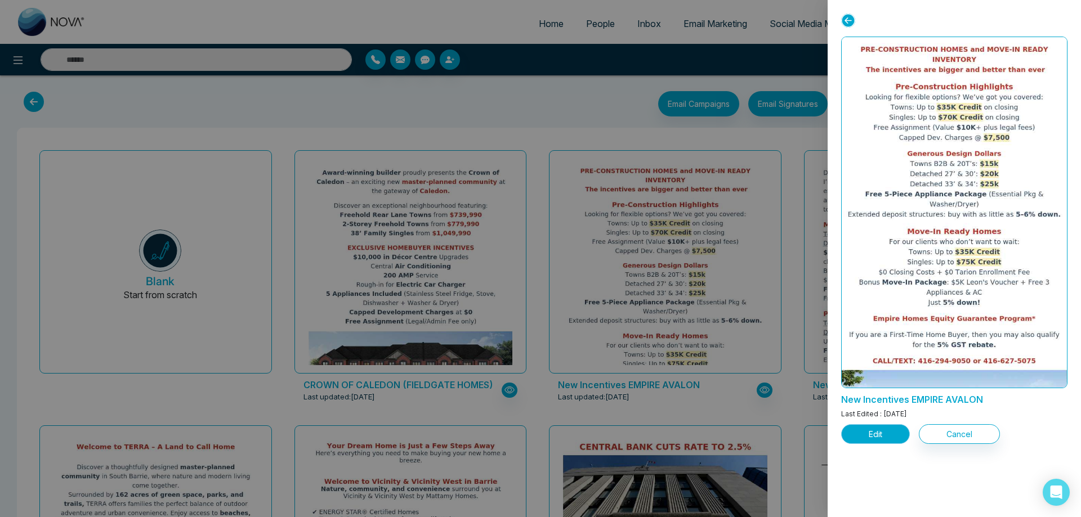
click at [866, 431] on button "Edit" at bounding box center [875, 435] width 69 height 20
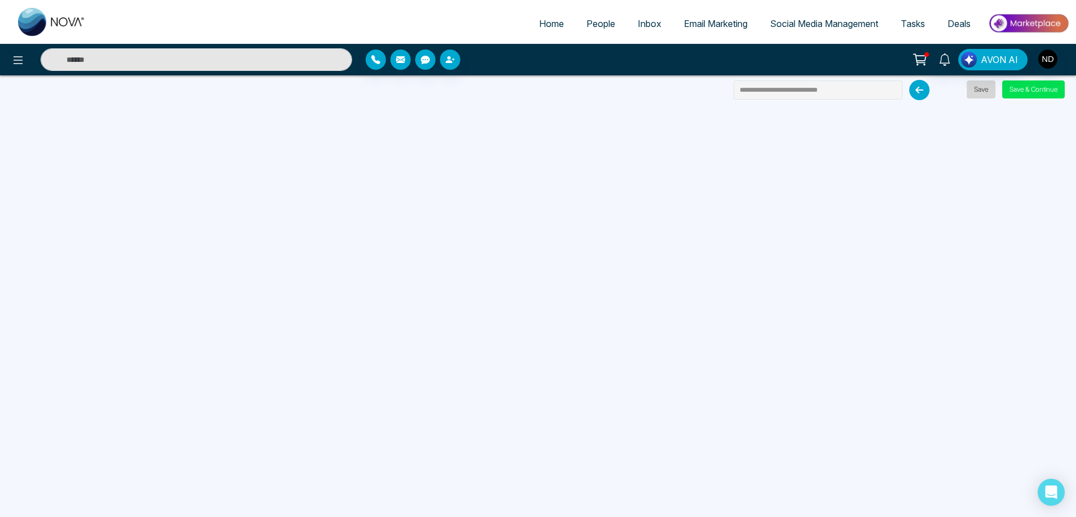
click at [985, 89] on button "Save" at bounding box center [980, 90] width 29 height 18
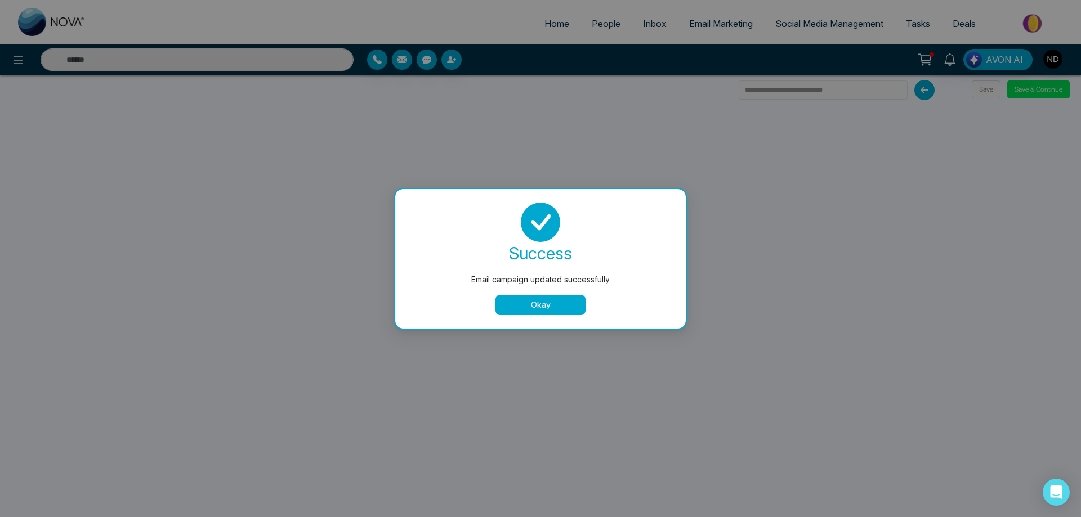
click at [539, 301] on button "Okay" at bounding box center [541, 305] width 90 height 20
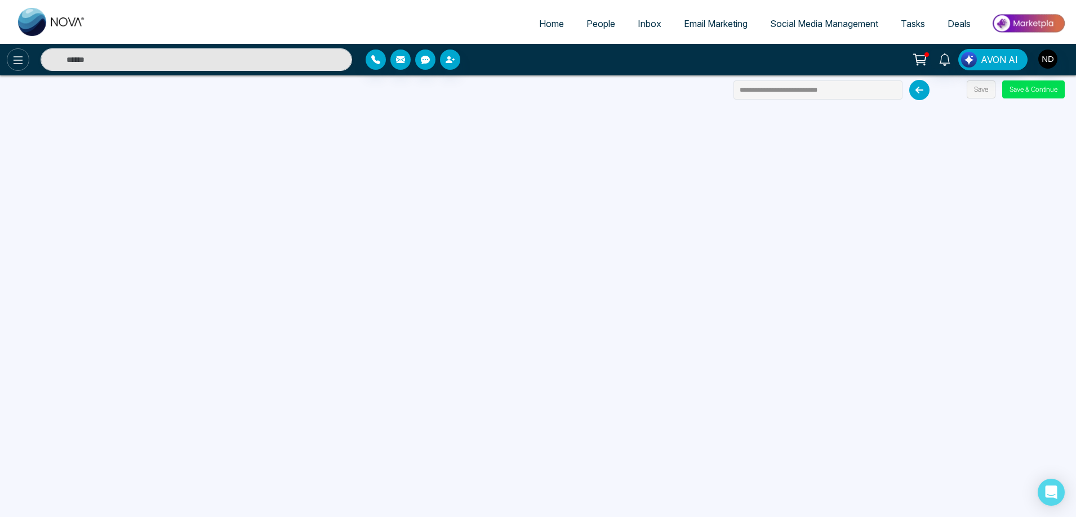
click at [15, 60] on icon at bounding box center [18, 60] width 14 height 14
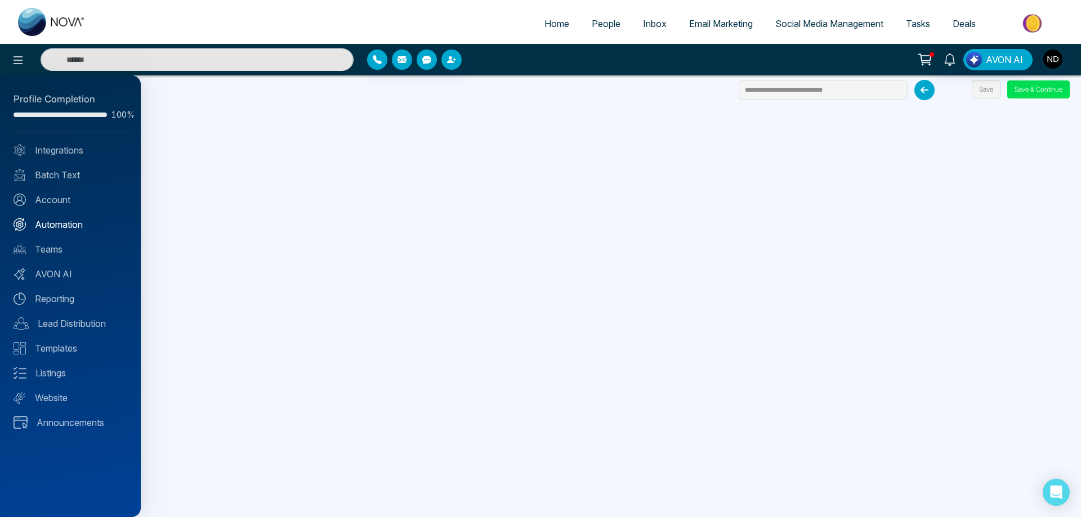
click at [64, 226] on link "Automation" at bounding box center [71, 225] width 114 height 14
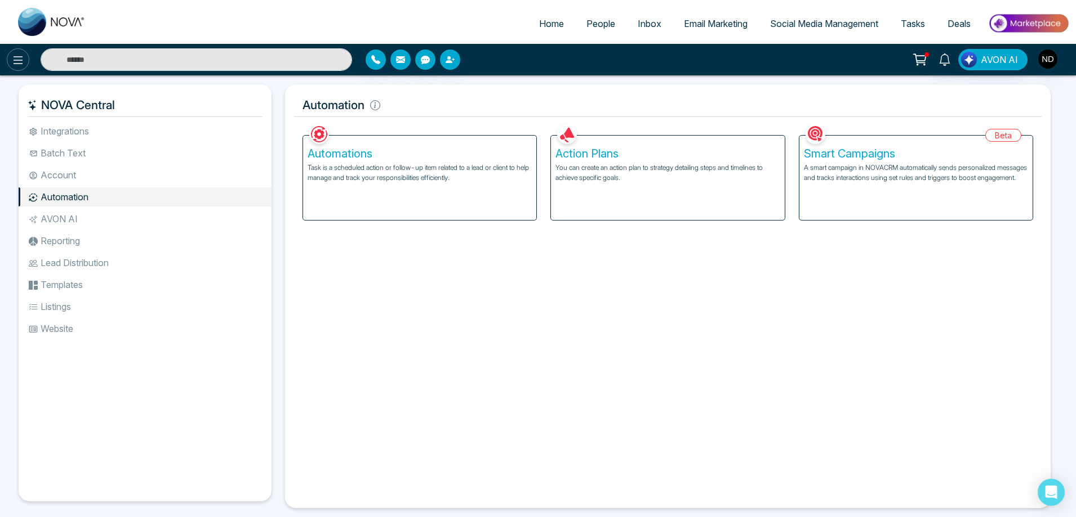
click at [11, 61] on button at bounding box center [18, 59] width 23 height 23
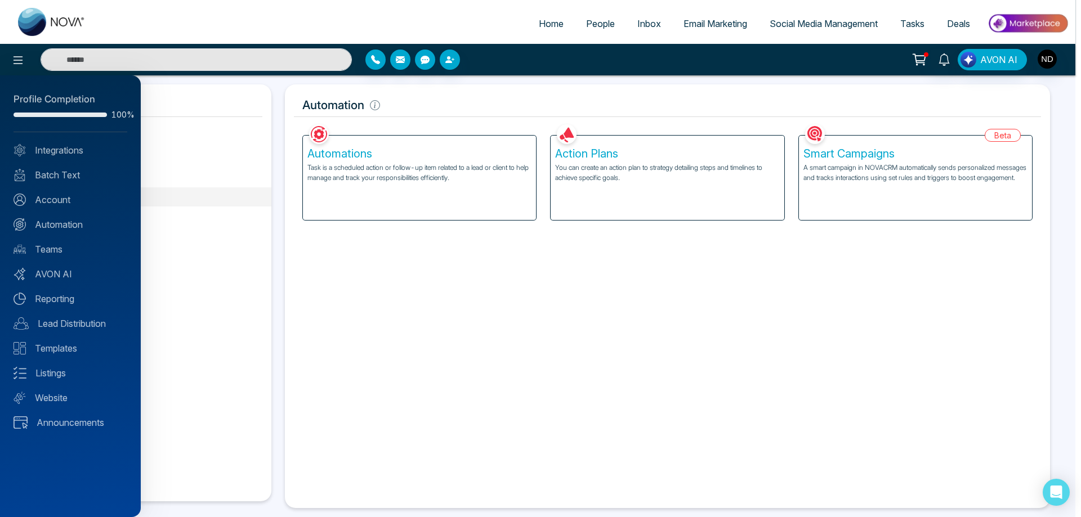
click at [646, 163] on div at bounding box center [540, 258] width 1081 height 517
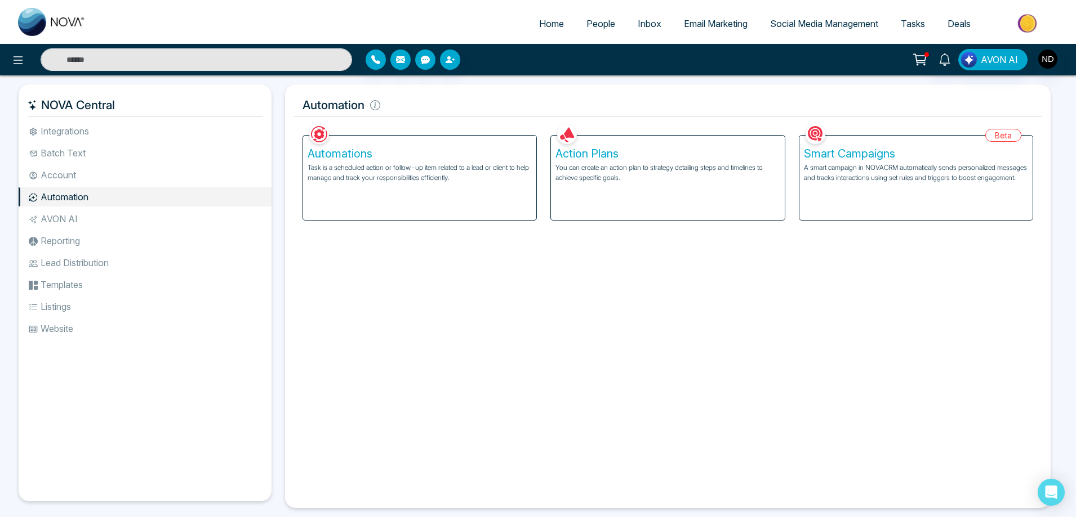
click at [646, 163] on p "You can create an action plan to strategy detailing steps and timelines to achi…" at bounding box center [667, 173] width 224 height 20
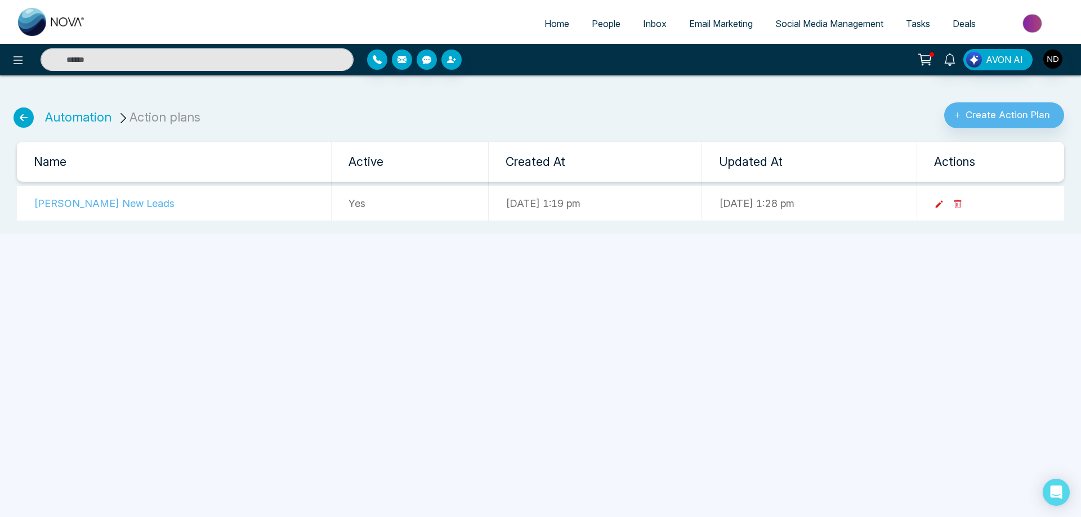
click at [944, 205] on icon at bounding box center [939, 204] width 10 height 10
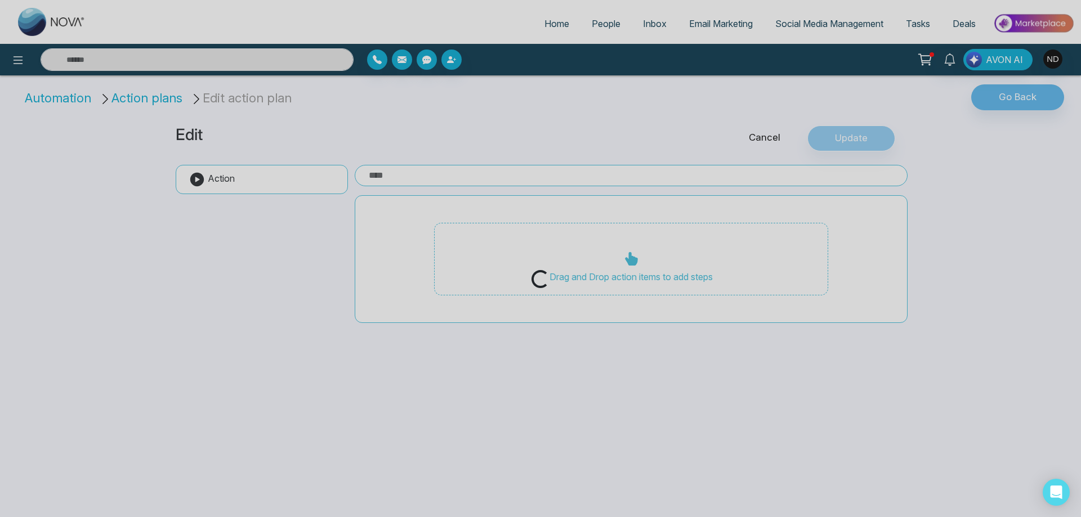
type input "**********"
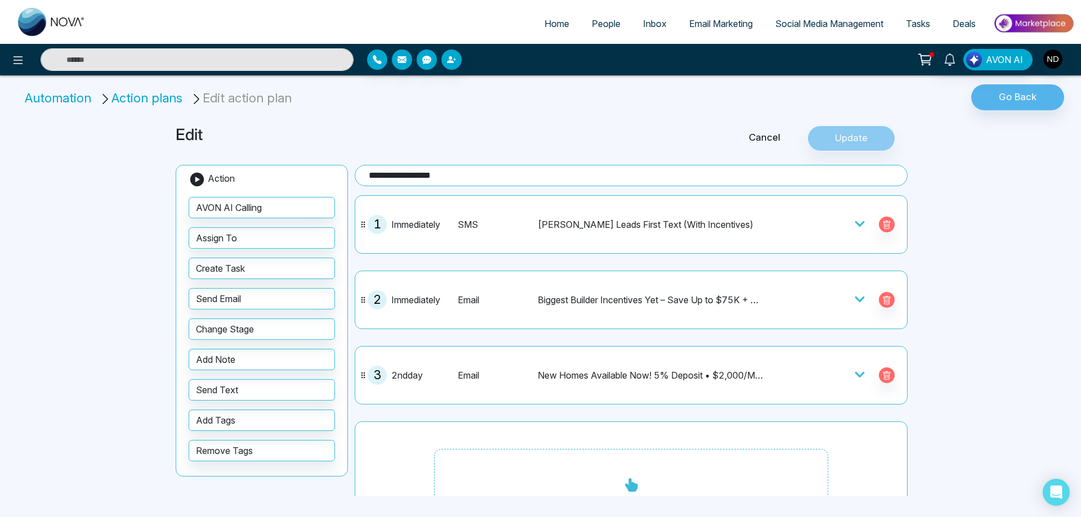
click at [854, 302] on icon at bounding box center [859, 299] width 11 height 11
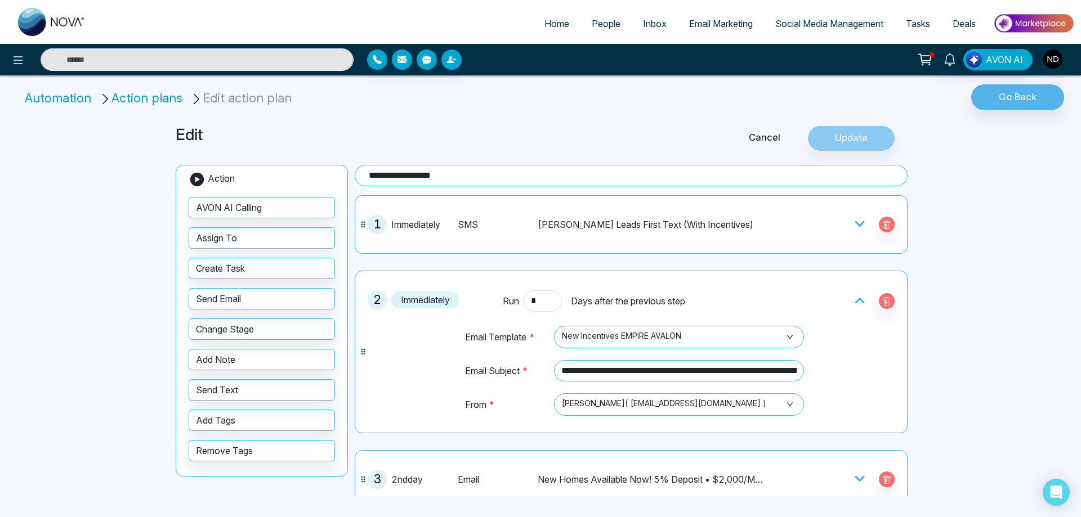
click at [989, 333] on div "**********" at bounding box center [540, 258] width 1081 height 517
click at [547, 25] on span "Home" at bounding box center [557, 23] width 25 height 11
select select "*"
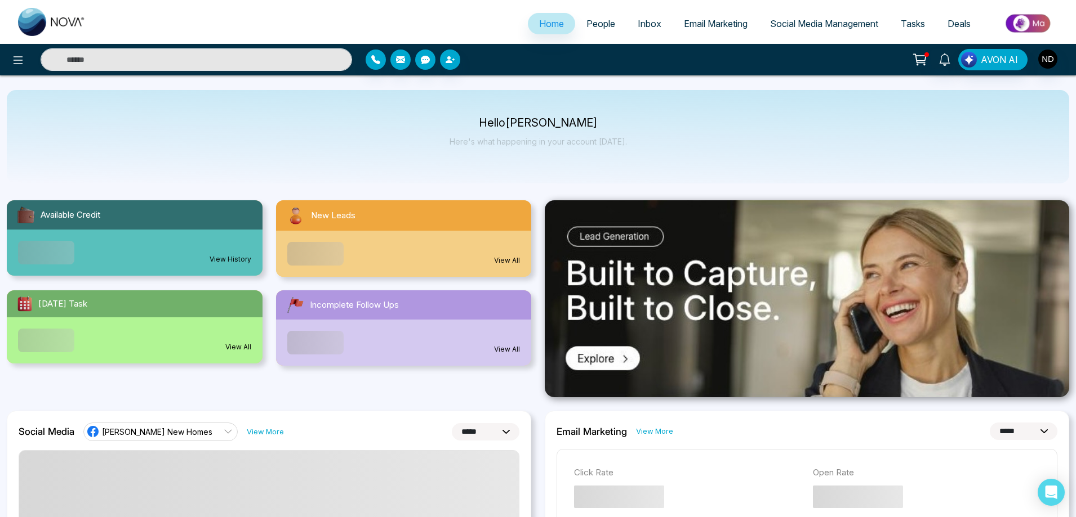
click at [586, 24] on span "People" at bounding box center [600, 23] width 29 height 11
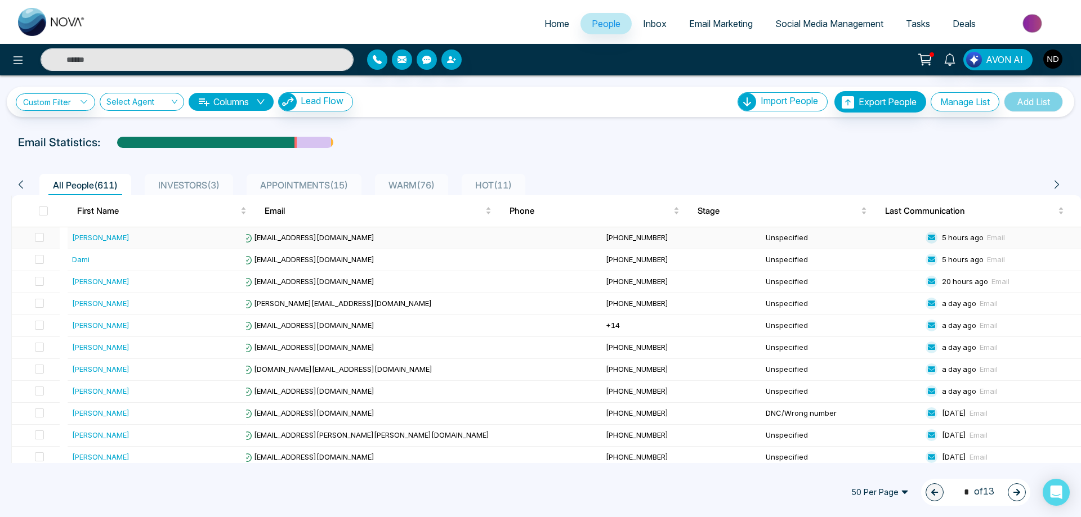
click at [97, 237] on div "[PERSON_NAME]" at bounding box center [100, 237] width 57 height 11
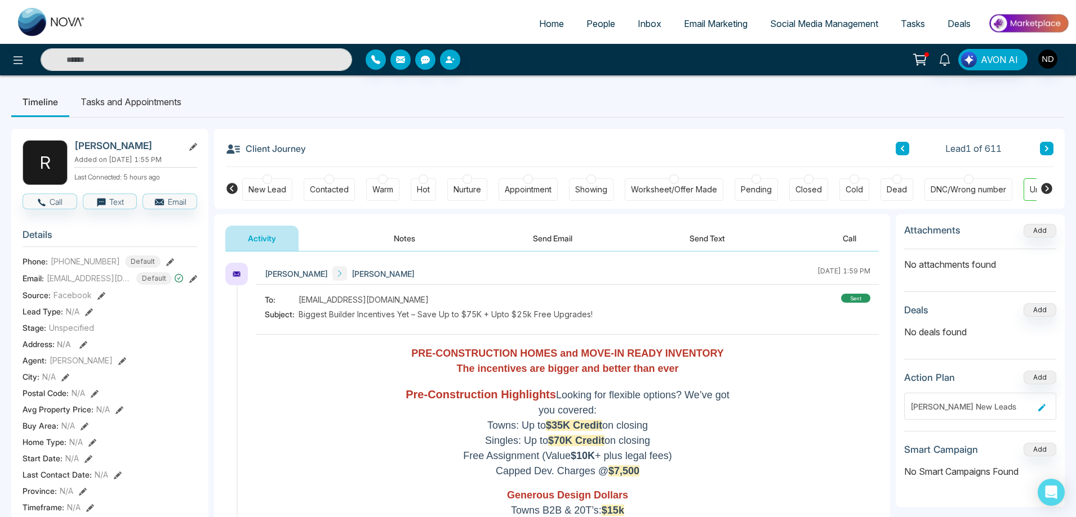
click at [1050, 149] on button at bounding box center [1046, 149] width 14 height 14
click at [733, 90] on ul "Timeline Tasks and Appointments" at bounding box center [537, 102] width 1053 height 30
click at [550, 134] on div "Client Journey Lead 2 of 611" at bounding box center [639, 148] width 828 height 38
